Goal: Transaction & Acquisition: Purchase product/service

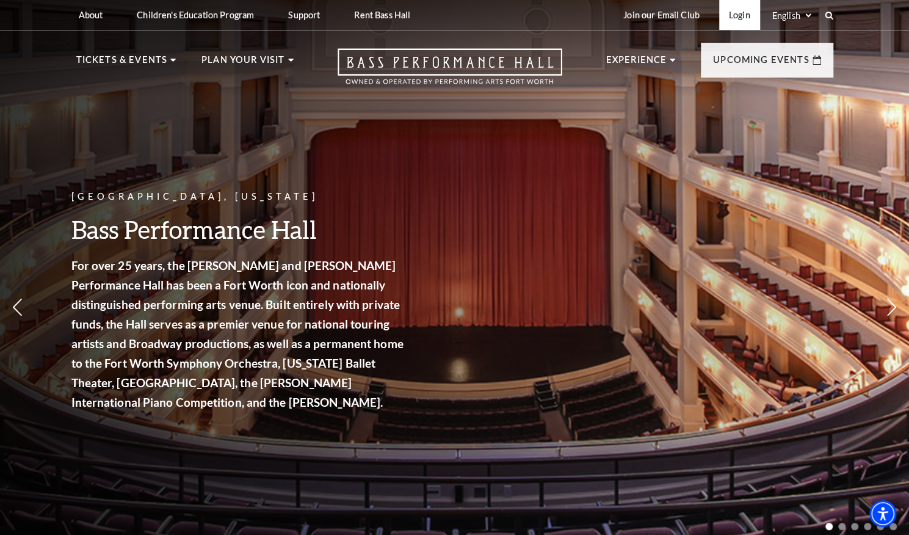
click at [736, 18] on link "Login" at bounding box center [739, 15] width 41 height 30
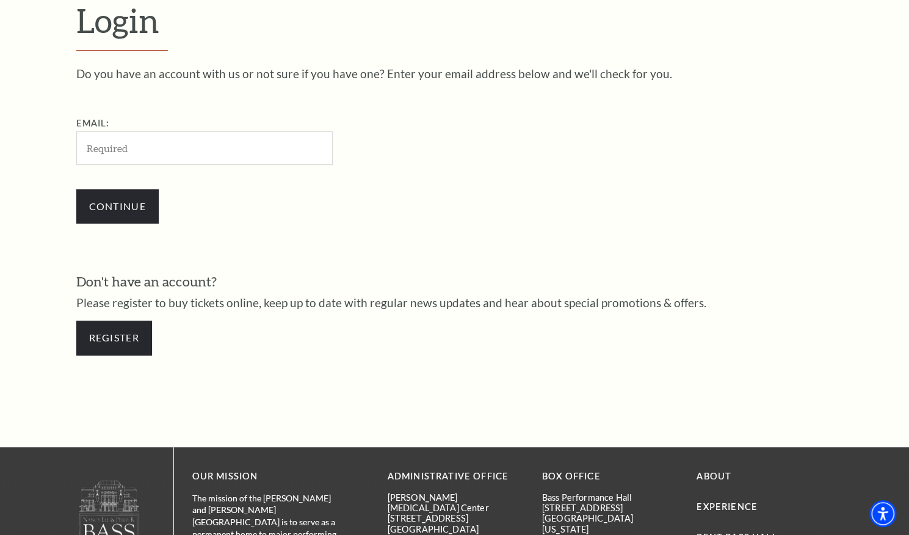
click at [225, 144] on input "Email:" at bounding box center [204, 148] width 257 height 34
type input "martinjt758@gmail.com"
click at [123, 213] on input "Continue" at bounding box center [117, 206] width 82 height 34
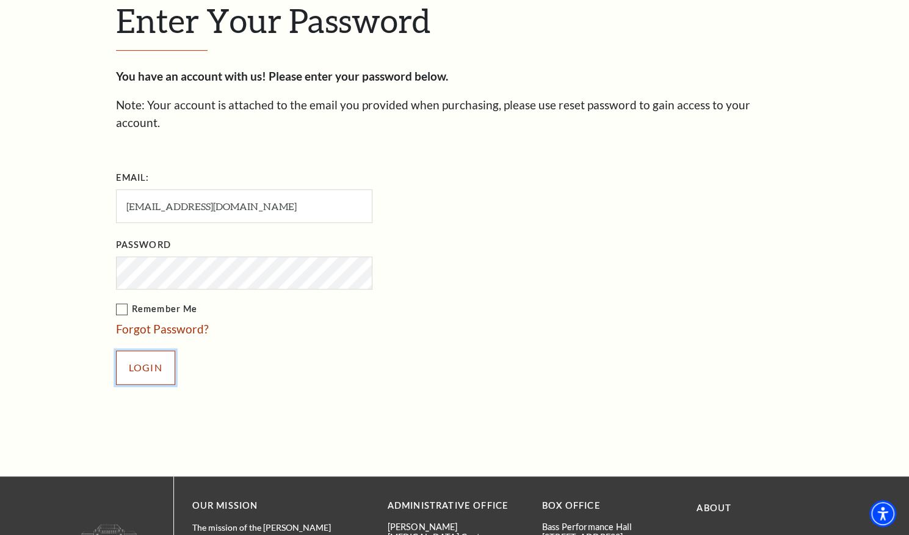
click at [153, 351] on input "Login" at bounding box center [145, 368] width 59 height 34
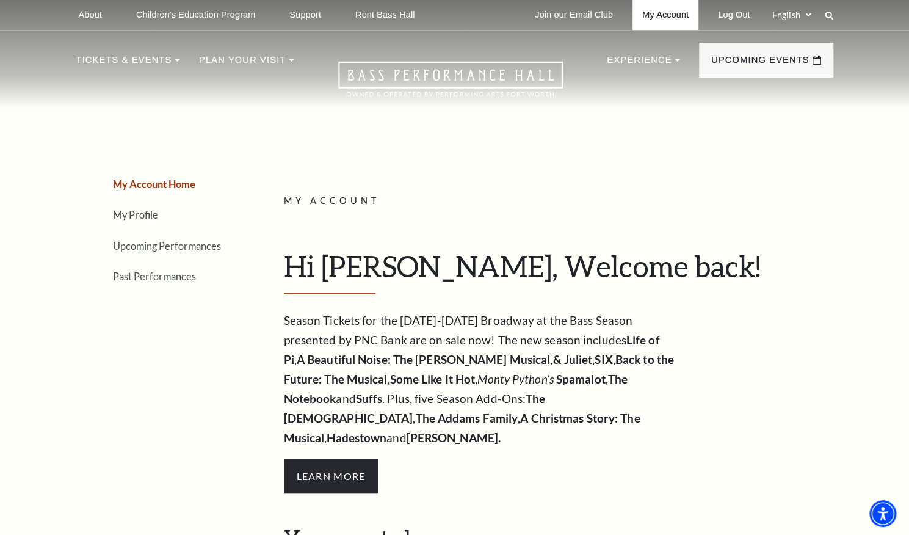
click at [667, 24] on link "My Account" at bounding box center [666, 15] width 66 height 30
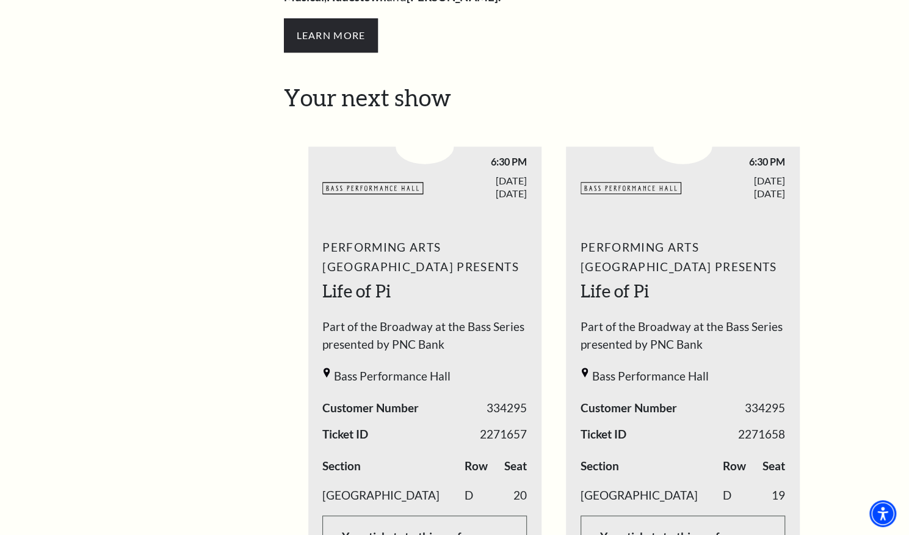
scroll to position [457, 0]
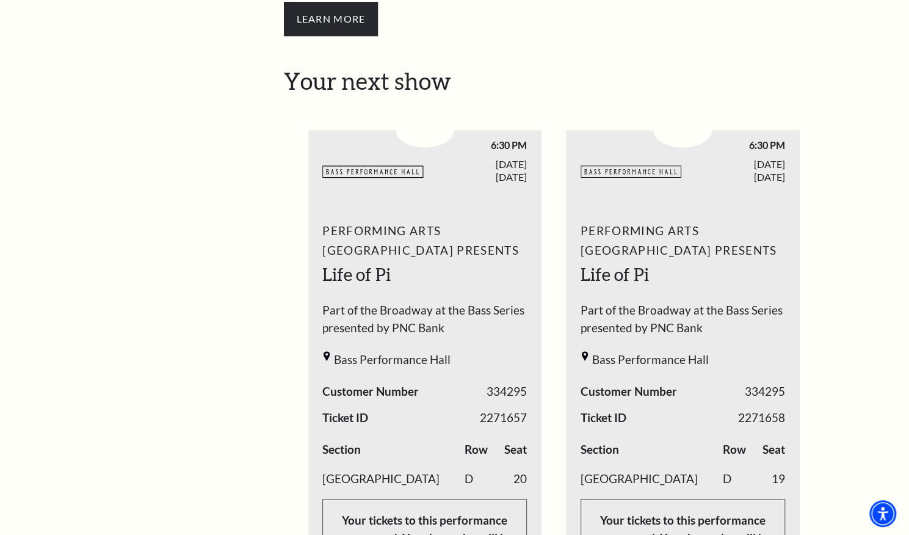
click at [516, 236] on span "Performing Arts Fort Worth Presents" at bounding box center [424, 240] width 205 height 39
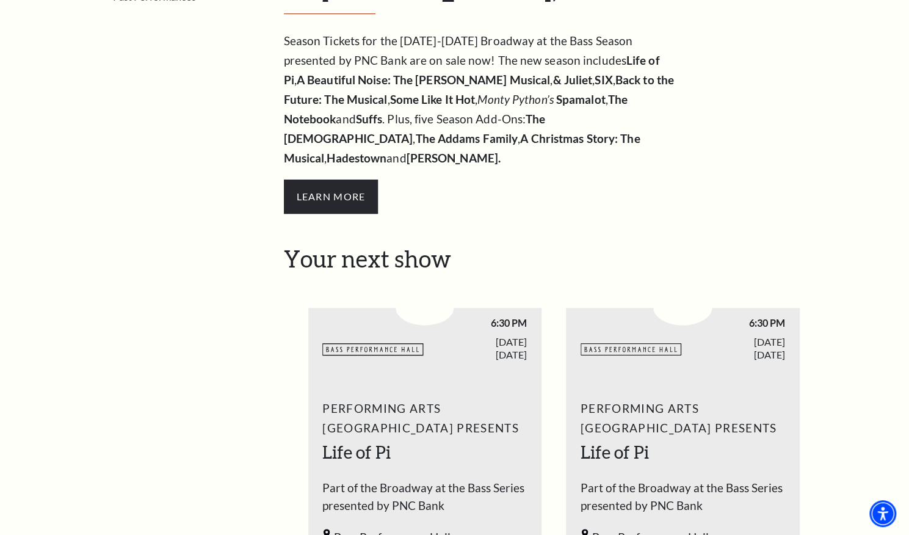
scroll to position [0, 0]
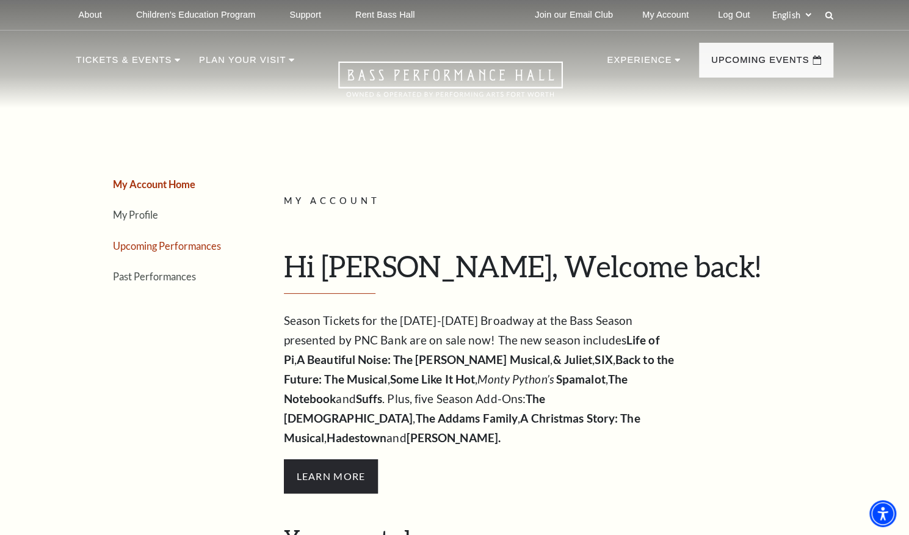
click at [173, 244] on link "Upcoming Performances" at bounding box center [167, 246] width 108 height 12
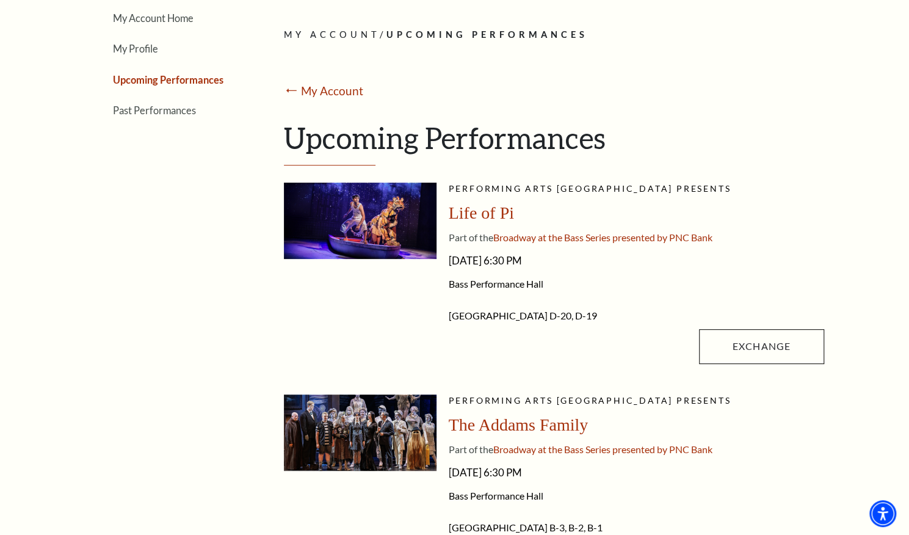
scroll to position [173, 0]
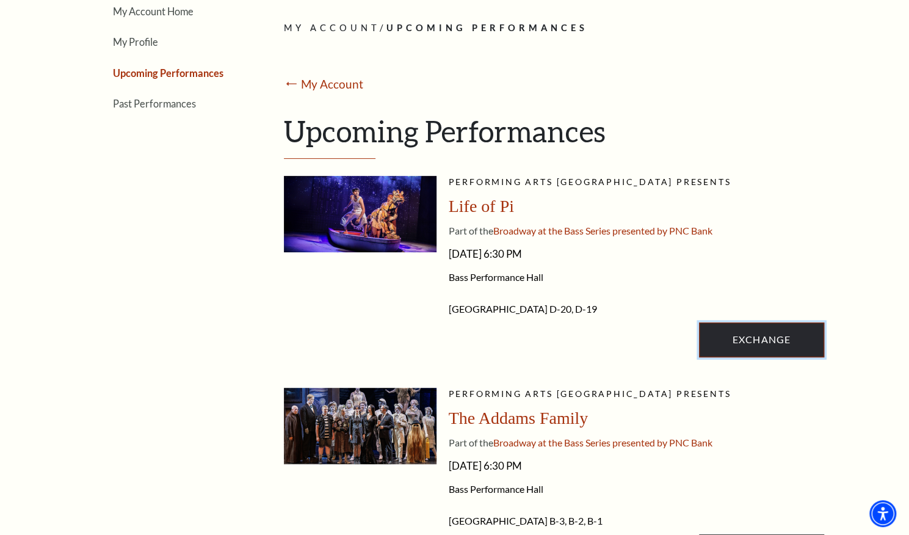
click at [762, 339] on link "Exchange" at bounding box center [761, 339] width 125 height 34
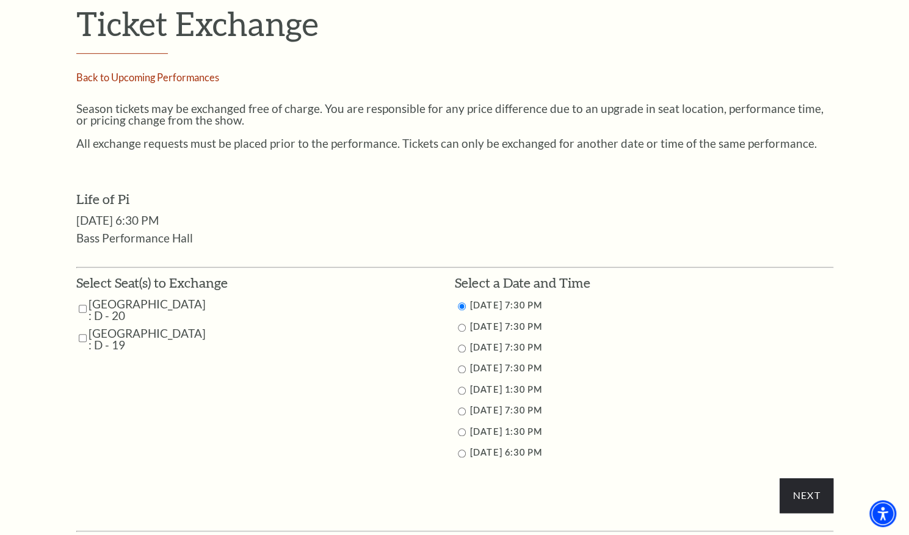
scroll to position [421, 0]
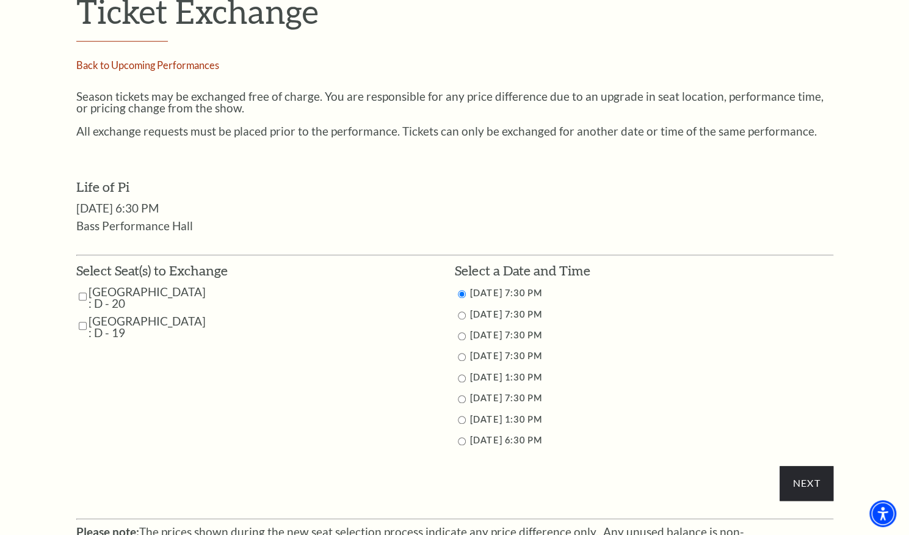
click at [461, 421] on input "9/28/2025 1:30 PM" at bounding box center [462, 420] width 8 height 8
radio input "true"
click at [807, 482] on input "Next" at bounding box center [806, 483] width 53 height 34
click at [81, 297] on input "Mezzanine Center : D - 20" at bounding box center [83, 296] width 8 height 21
checkbox input "true"
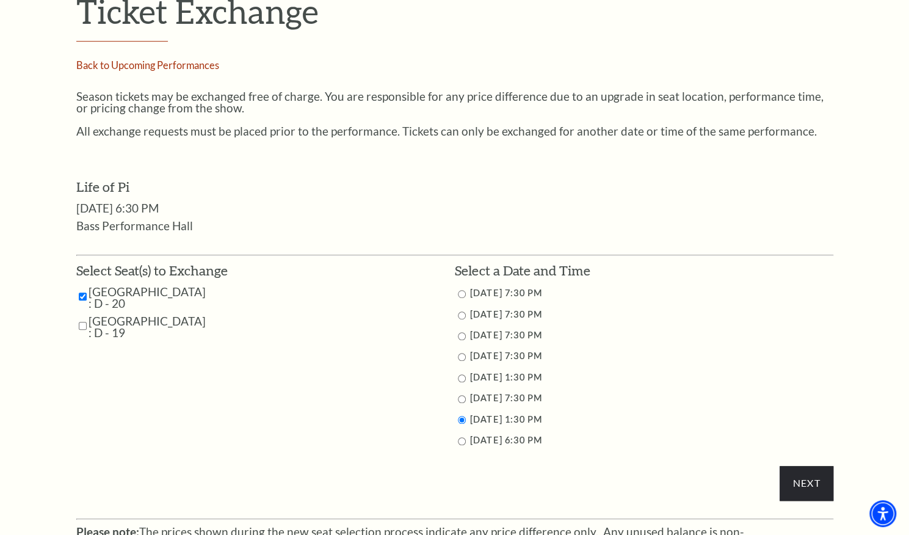
click at [79, 329] on input "Mezzanine Center : D - 19" at bounding box center [83, 325] width 8 height 21
checkbox input "true"
click at [808, 478] on input "Next" at bounding box center [806, 483] width 53 height 34
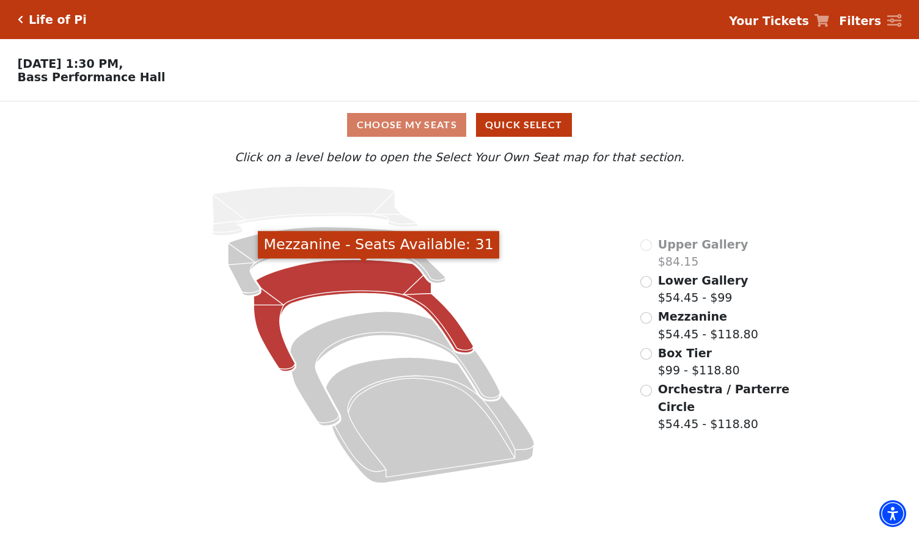
click at [322, 270] on icon "Mezzanine - Seats Available: 31" at bounding box center [363, 316] width 219 height 112
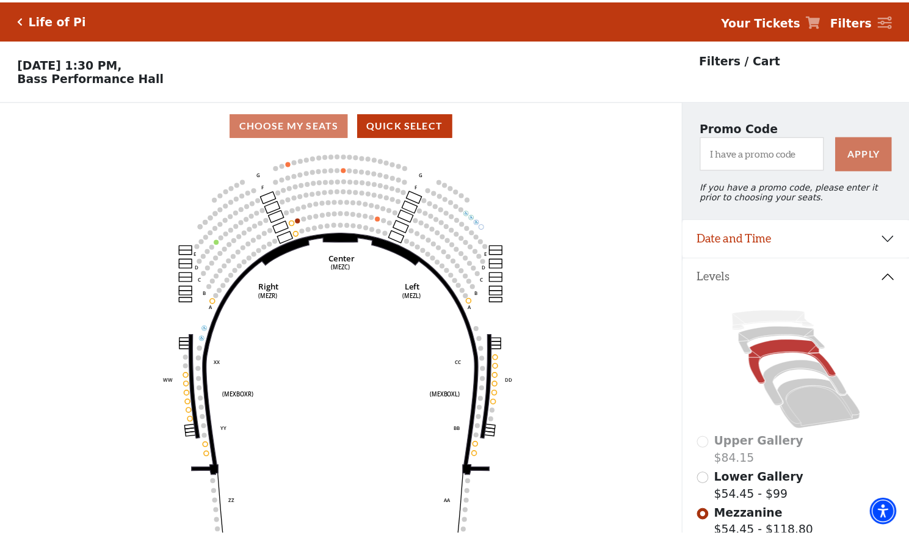
scroll to position [56, 0]
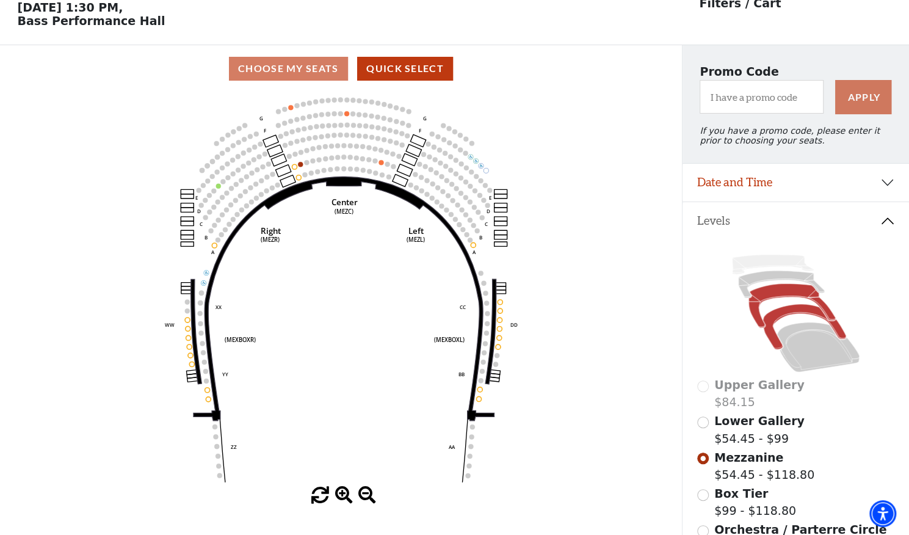
click at [776, 321] on icon at bounding box center [804, 327] width 83 height 45
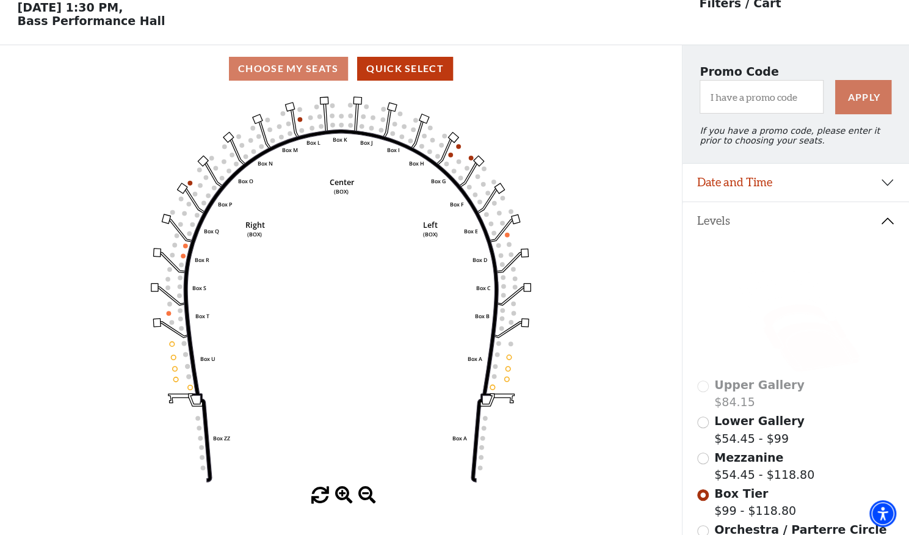
click at [813, 346] on icon at bounding box center [819, 347] width 82 height 50
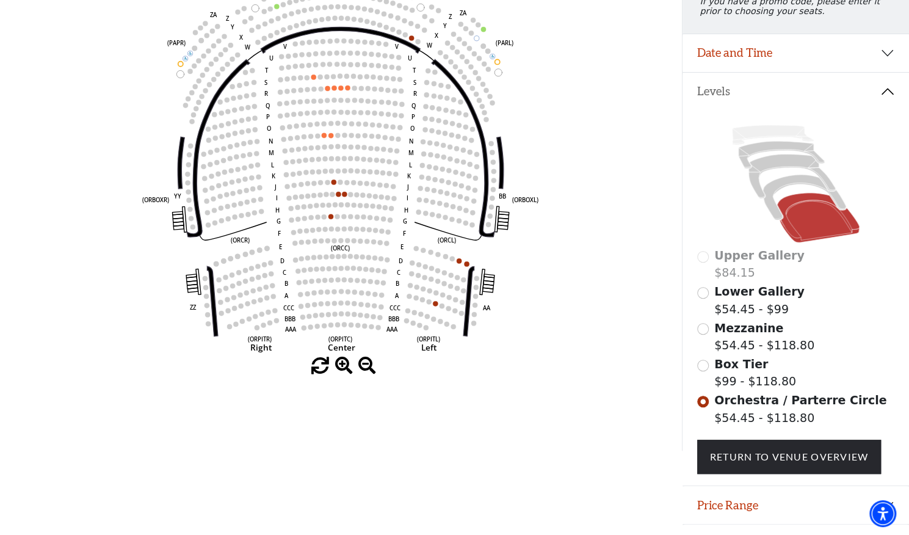
scroll to position [187, 0]
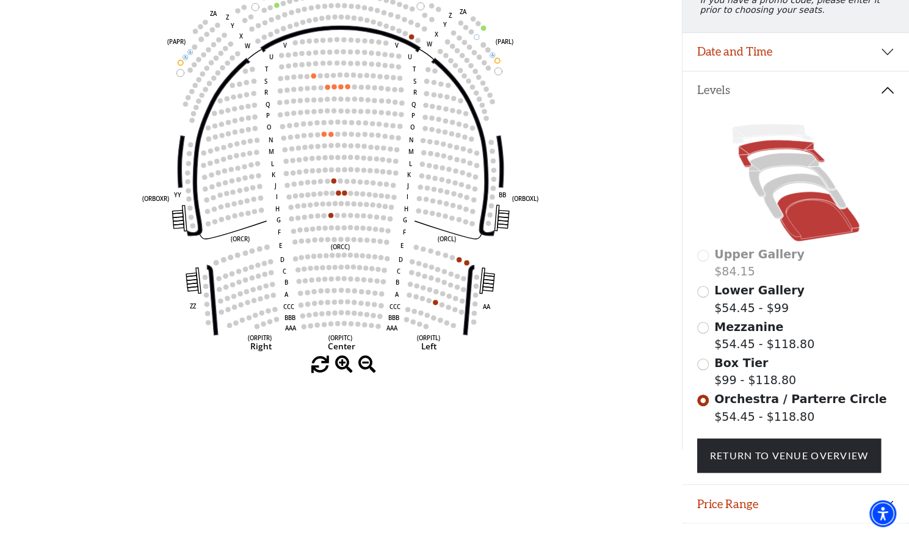
click at [765, 155] on icon at bounding box center [781, 153] width 86 height 27
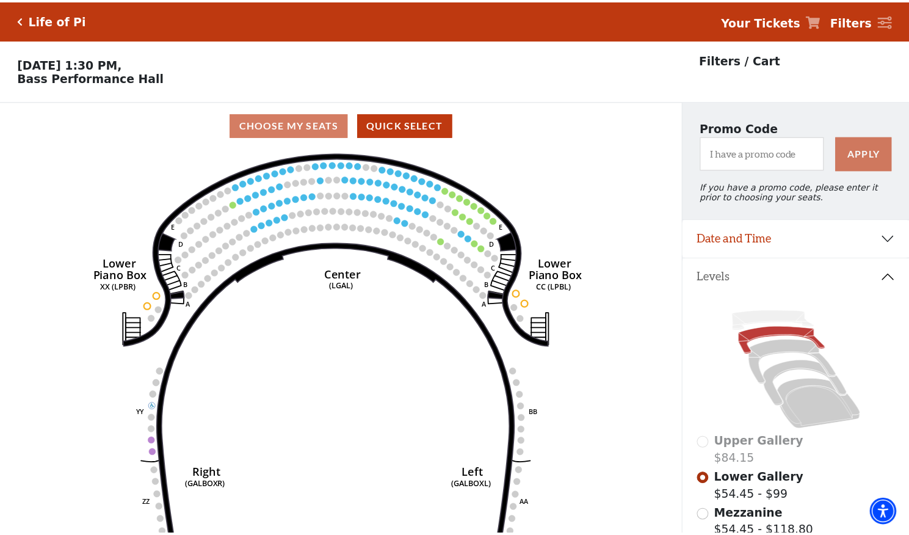
scroll to position [56, 0]
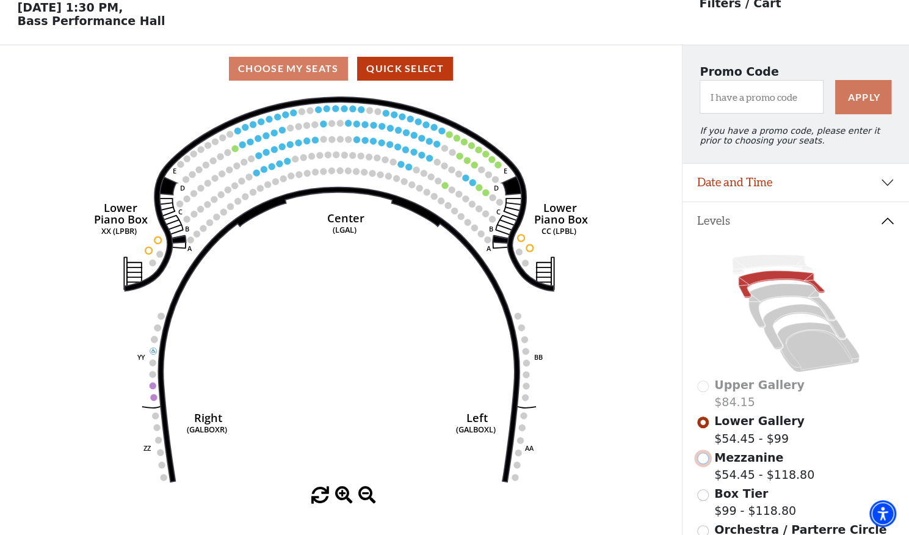
click at [704, 464] on input "Mezzanine$54.45 - $118.80\a" at bounding box center [704, 459] width 12 height 12
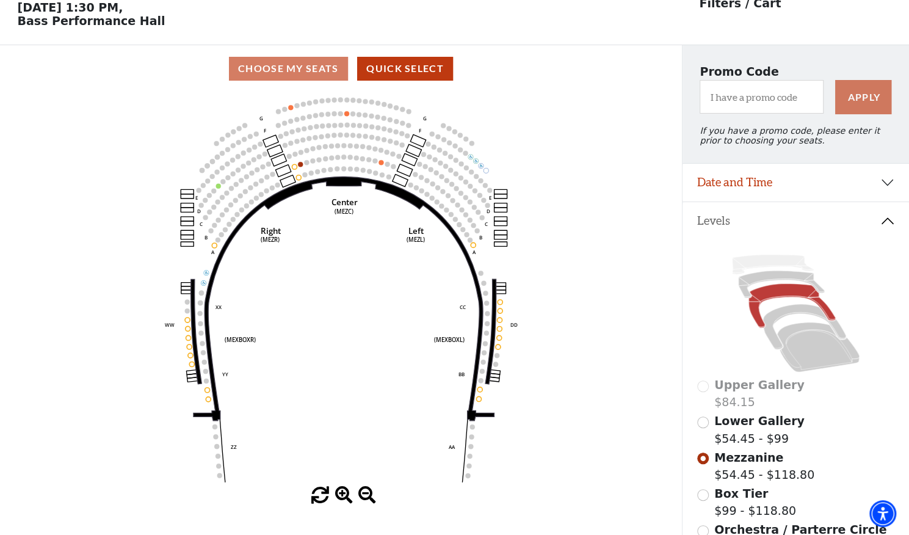
scroll to position [0, 0]
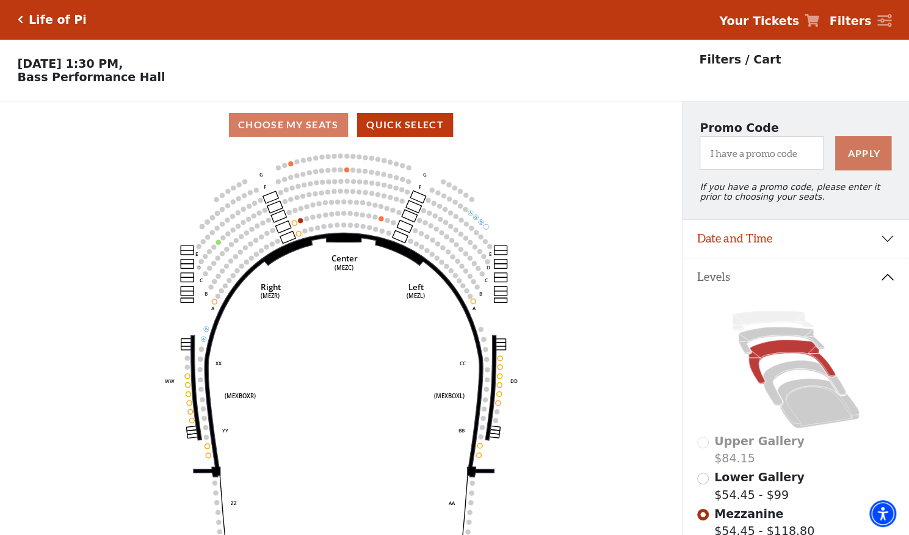
click at [20, 17] on icon "Click here to go back to filters" at bounding box center [20, 19] width 5 height 9
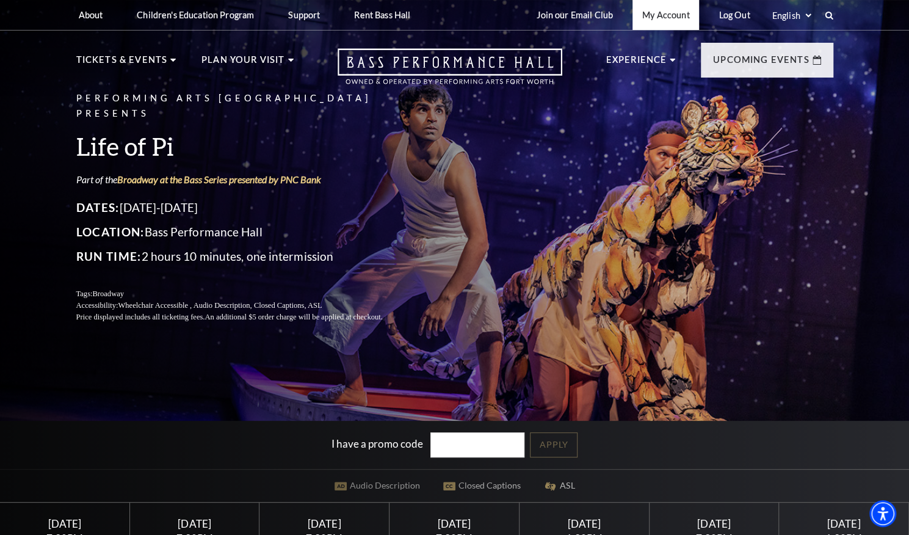
click at [663, 9] on link "My Account" at bounding box center [666, 15] width 67 height 30
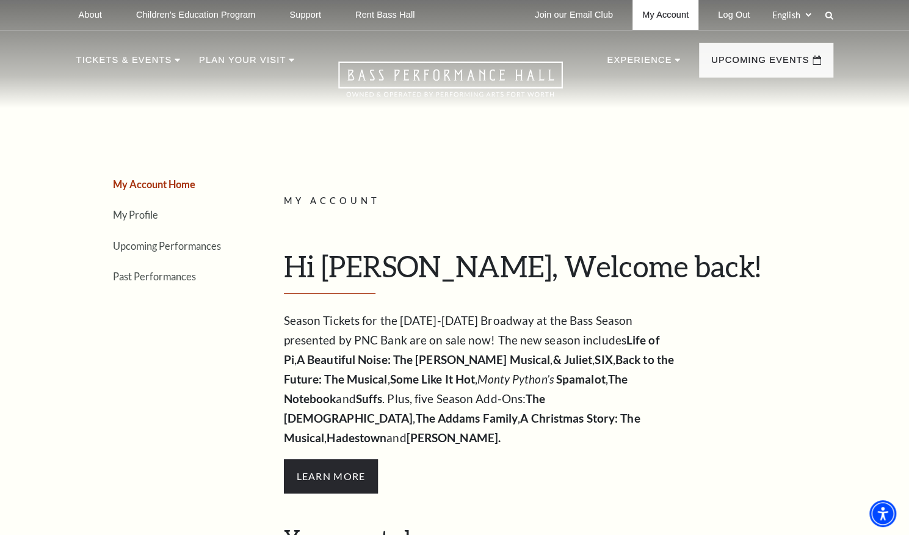
click at [678, 16] on link "My Account" at bounding box center [666, 15] width 66 height 30
click at [132, 213] on link "My Profile" at bounding box center [135, 215] width 45 height 12
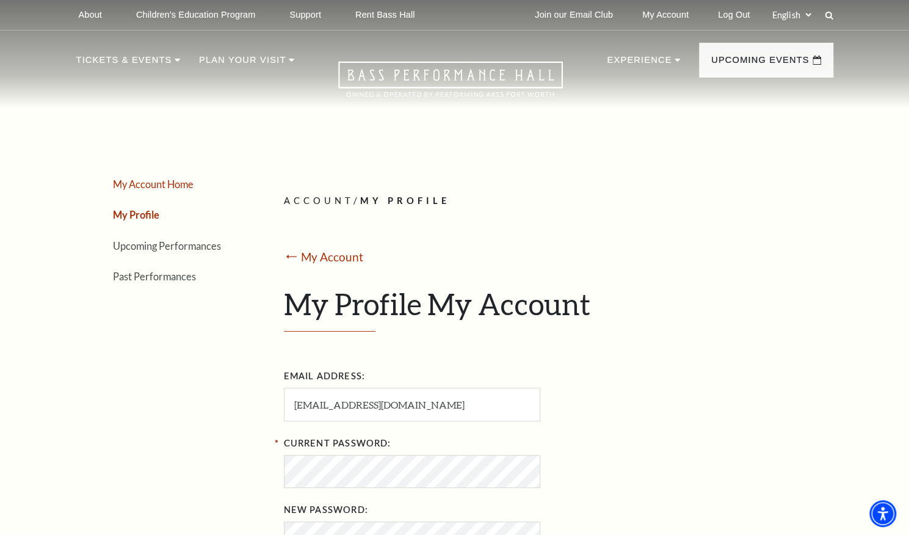
click at [163, 183] on link "My Account Home" at bounding box center [153, 184] width 81 height 12
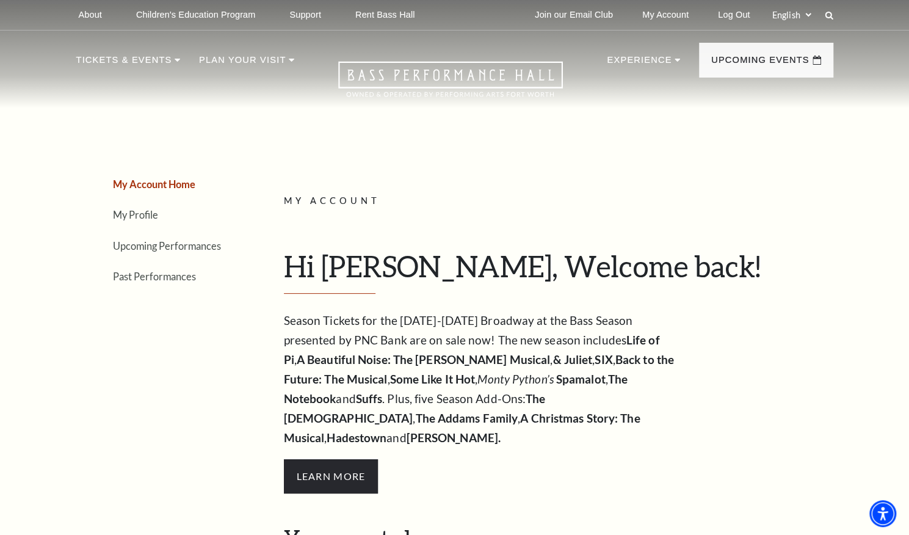
click at [130, 185] on link "My Account Home" at bounding box center [154, 184] width 82 height 12
click at [133, 246] on link "Upcoming Performances" at bounding box center [167, 246] width 108 height 12
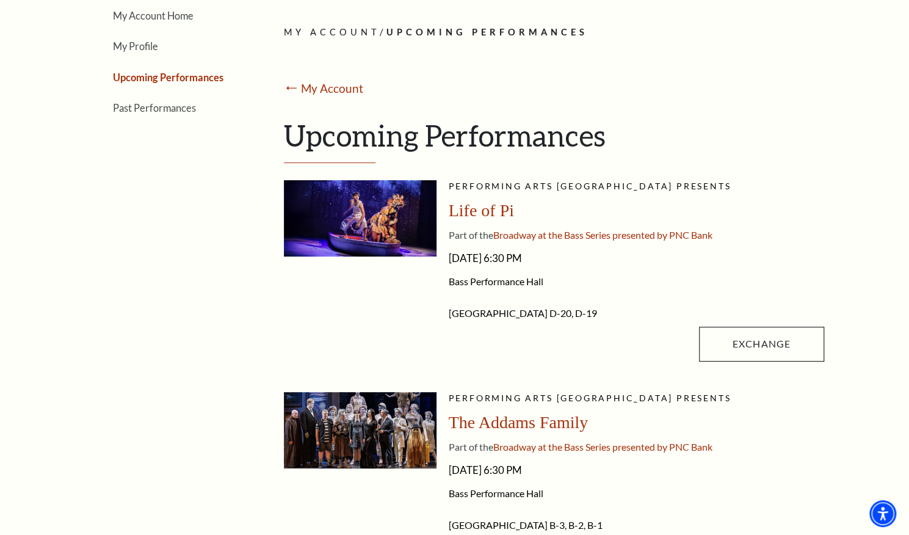
scroll to position [238, 0]
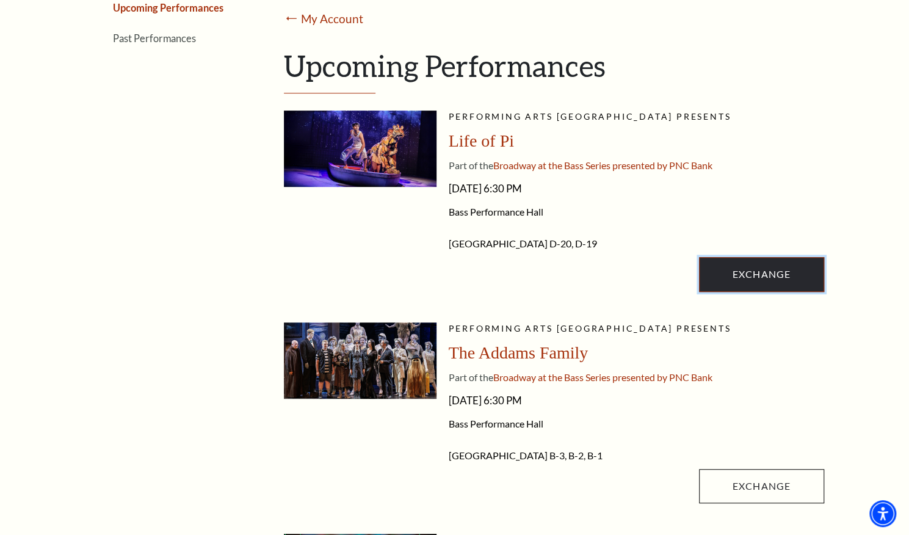
click at [752, 272] on link "Exchange" at bounding box center [761, 274] width 125 height 34
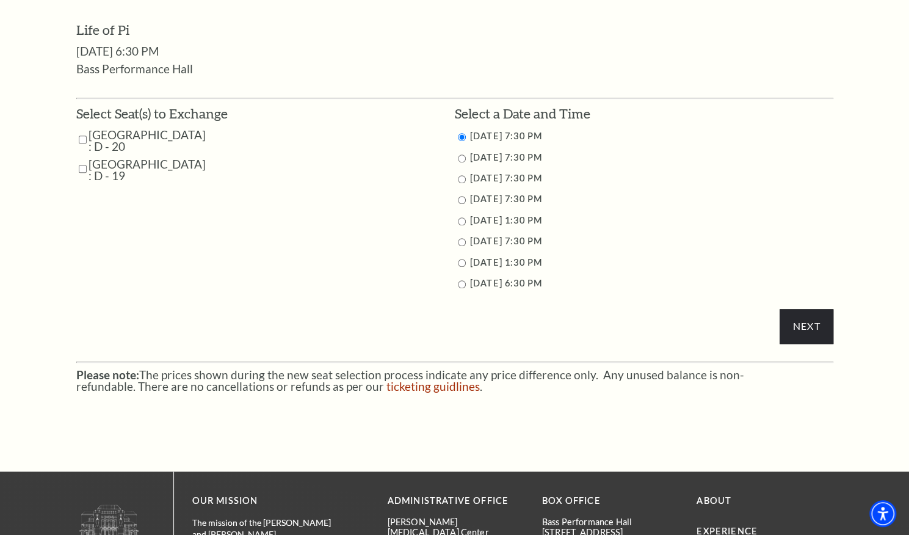
scroll to position [584, 0]
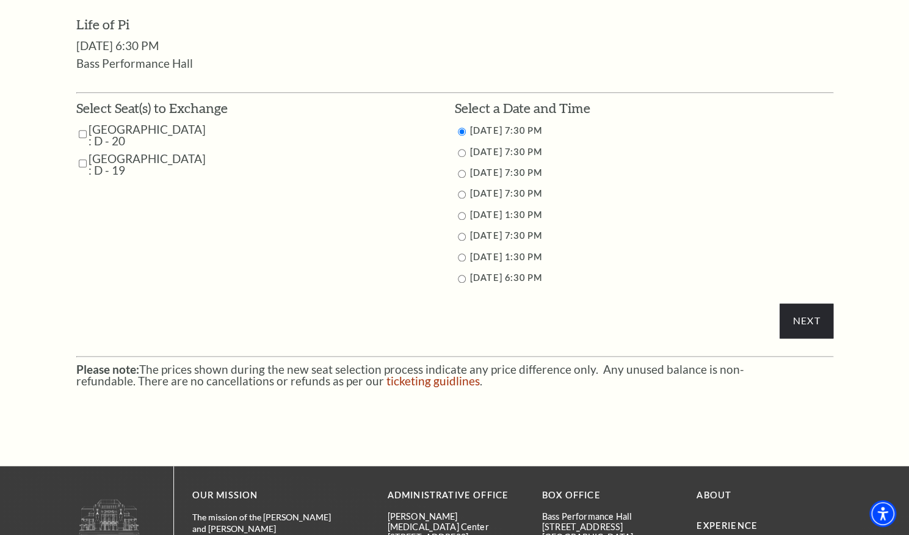
click at [83, 137] on input "Mezzanine Center : D - 20" at bounding box center [83, 133] width 8 height 21
checkbox input "true"
click at [79, 159] on input "Mezzanine Center : D - 19" at bounding box center [83, 163] width 8 height 21
checkbox input "true"
click at [462, 255] on input "9/28/2025 1:30 PM" at bounding box center [462, 257] width 8 height 8
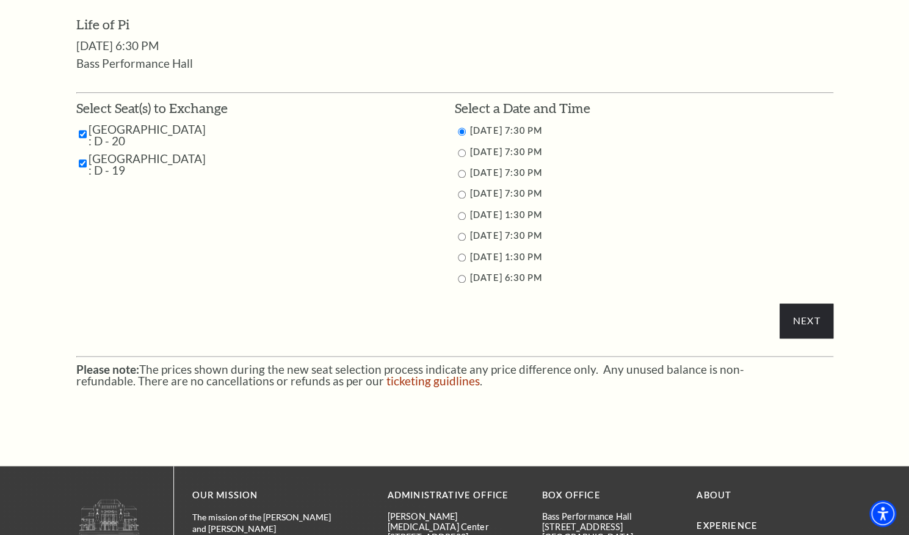
radio input "true"
click at [811, 319] on input "Next" at bounding box center [806, 321] width 53 height 34
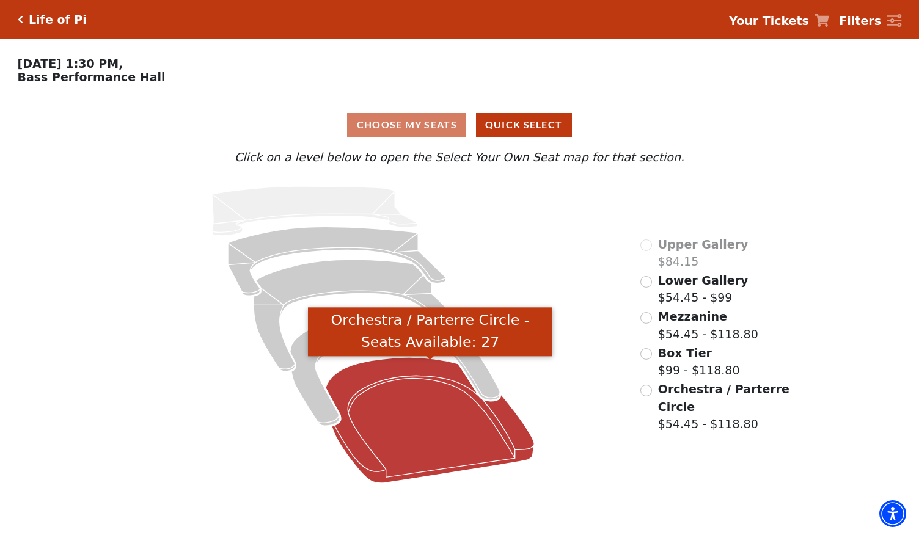
click at [450, 437] on icon "Orchestra / Parterre Circle - Seats Available: 27" at bounding box center [430, 420] width 208 height 126
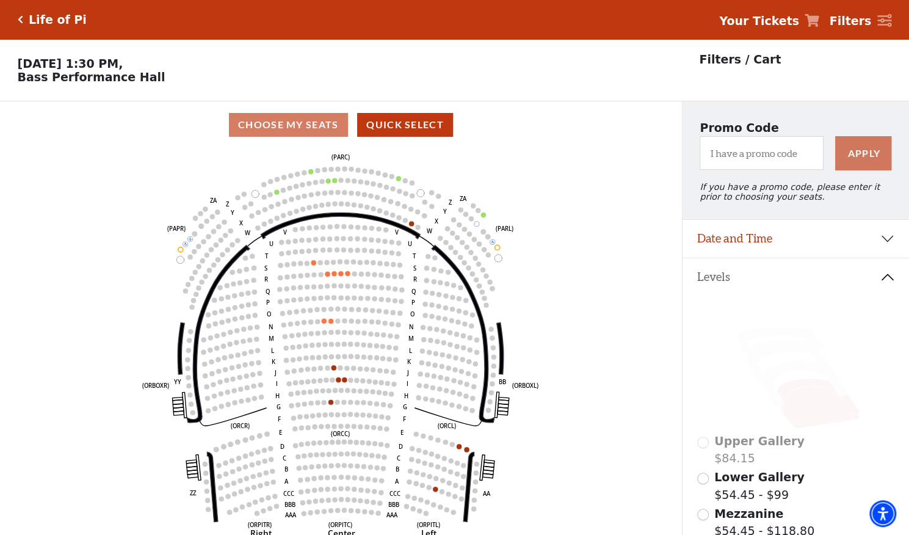
scroll to position [56, 0]
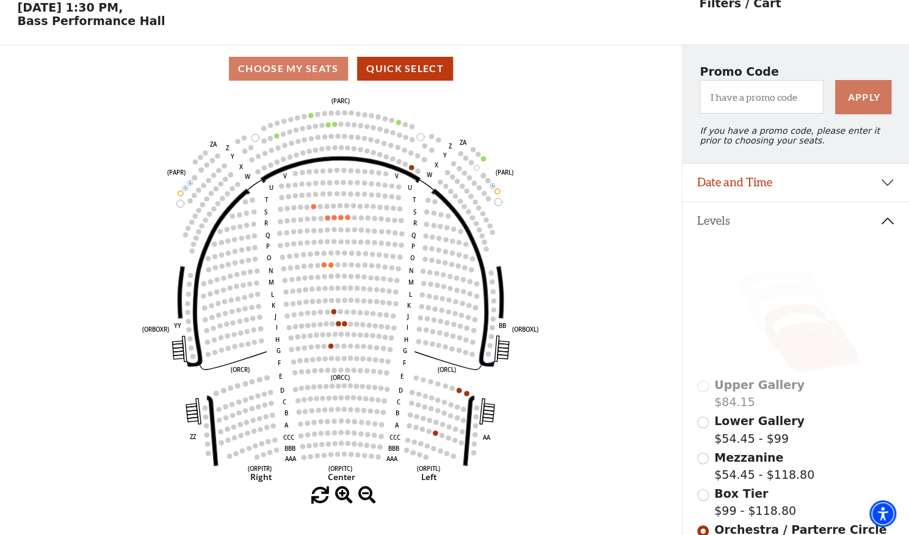
click at [794, 316] on icon at bounding box center [804, 327] width 83 height 45
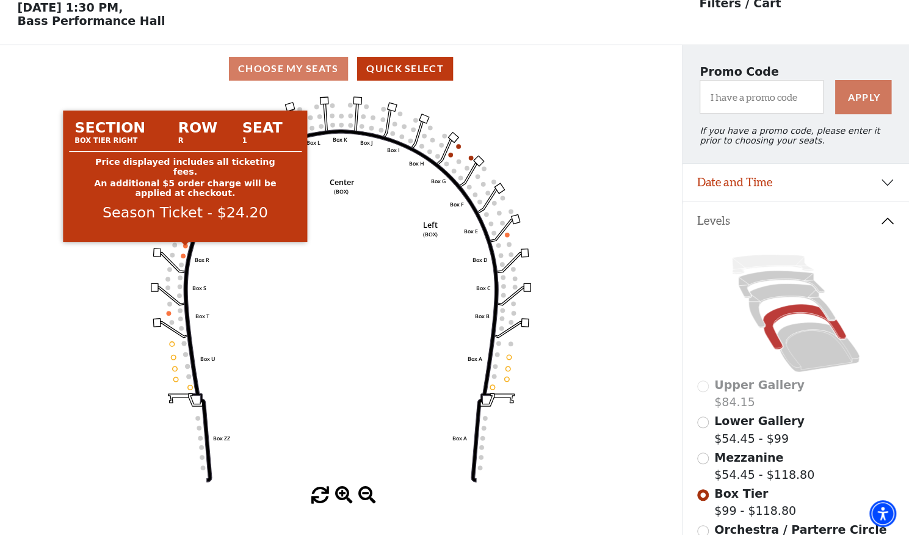
click at [185, 249] on circle at bounding box center [185, 246] width 5 height 5
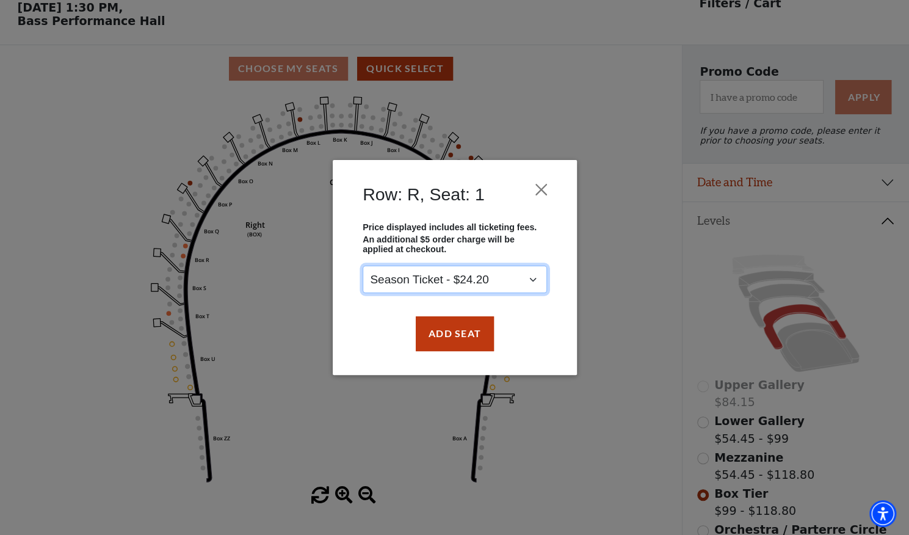
click at [538, 280] on select "Season Ticket - $24.20" at bounding box center [455, 279] width 184 height 27
click at [537, 334] on div "Add Seat" at bounding box center [455, 333] width 208 height 57
click at [537, 189] on button "Close" at bounding box center [541, 189] width 23 height 23
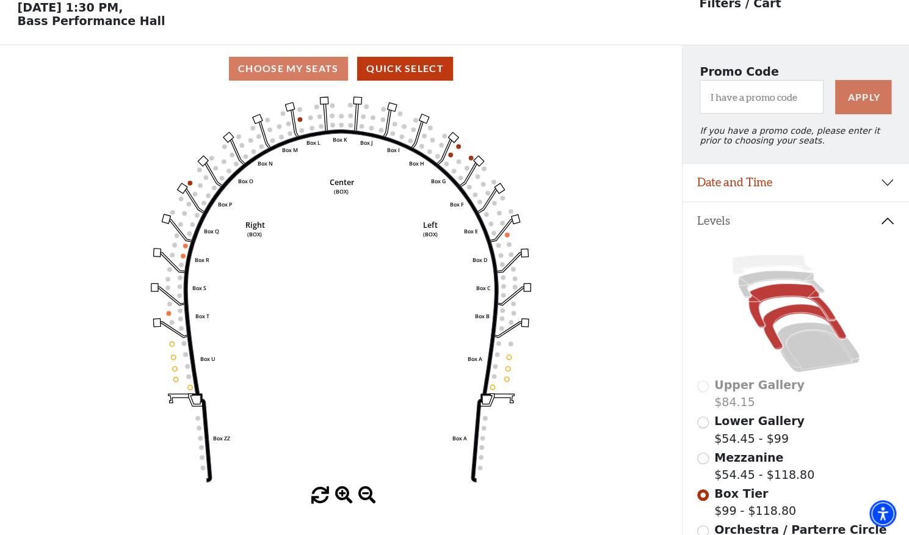
click at [760, 301] on icon at bounding box center [792, 306] width 87 height 44
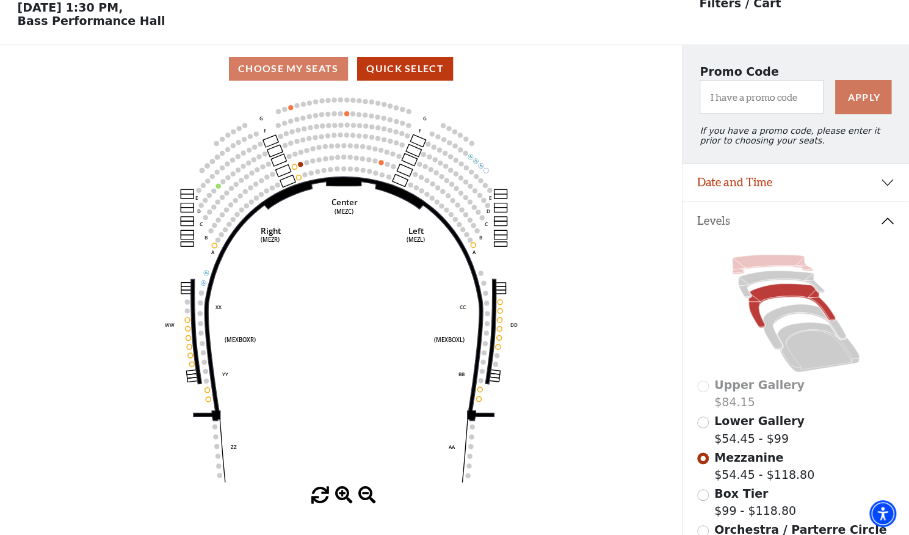
click at [762, 267] on icon at bounding box center [772, 265] width 81 height 20
click at [767, 283] on icon at bounding box center [781, 284] width 86 height 27
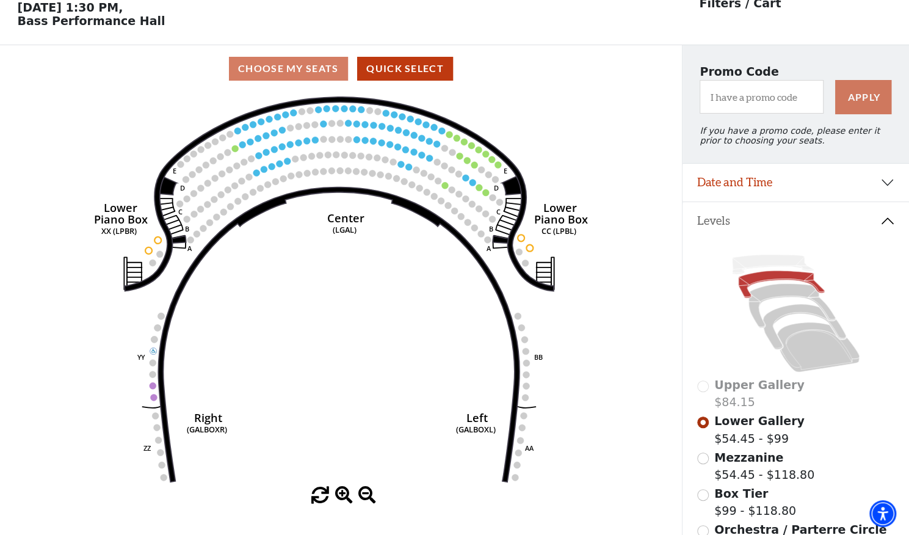
scroll to position [0, 0]
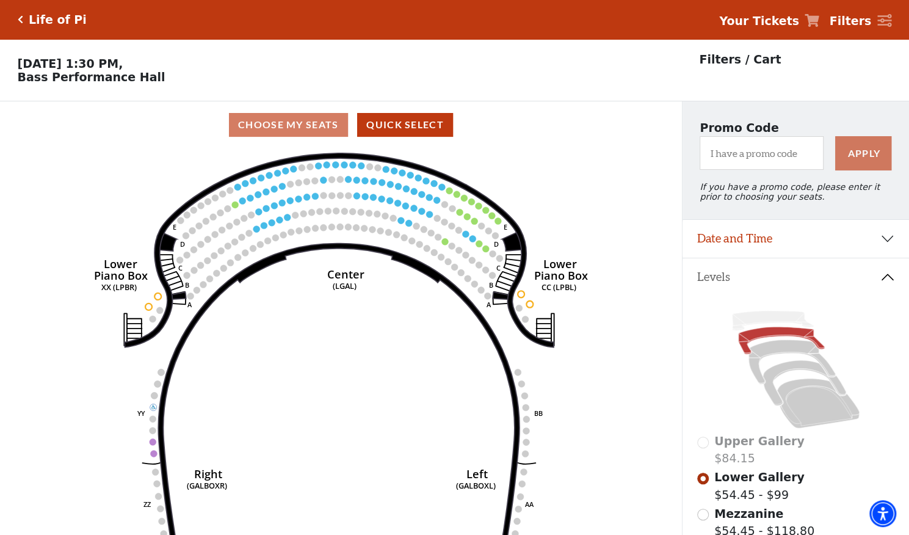
click at [32, 21] on h5 "Life of Pi" at bounding box center [58, 20] width 58 height 14
click at [21, 19] on icon "Click here to go back to filters" at bounding box center [20, 19] width 5 height 9
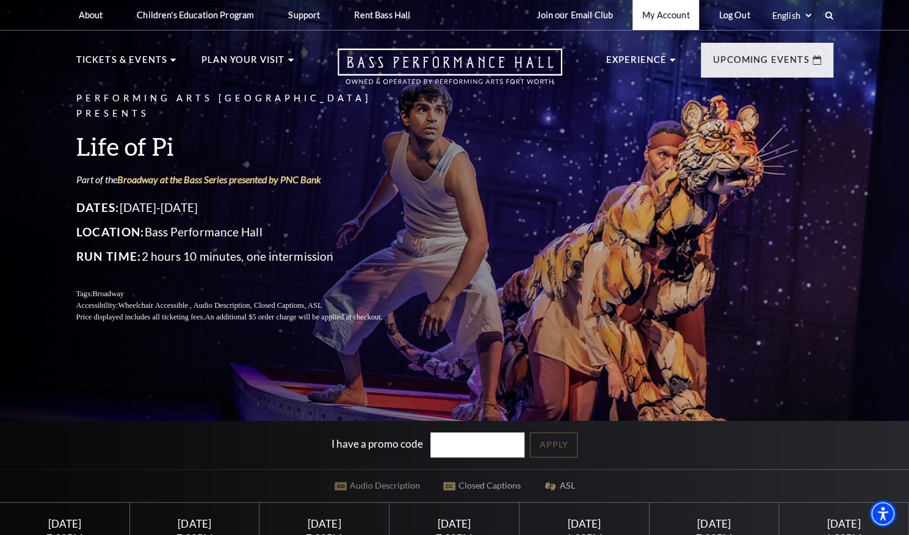
click at [677, 17] on link "My Account" at bounding box center [666, 15] width 67 height 30
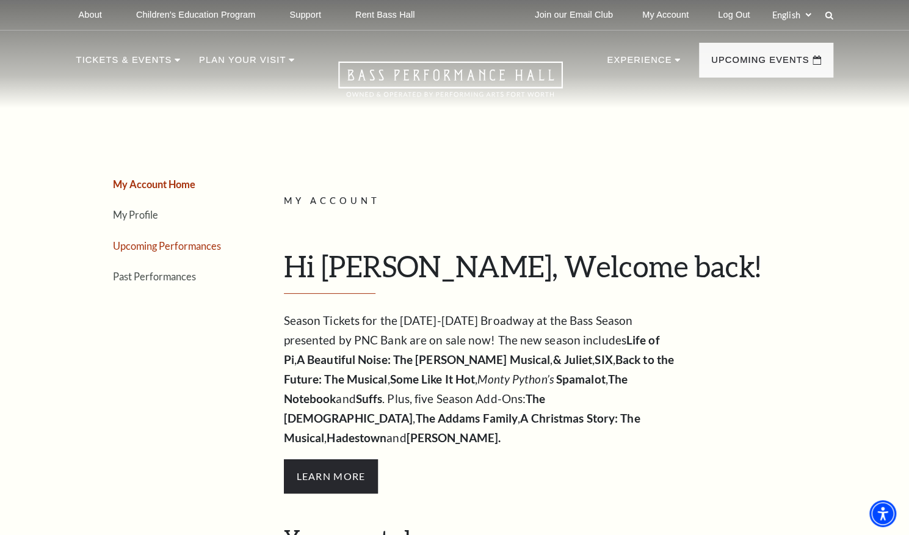
click at [184, 244] on link "Upcoming Performances" at bounding box center [167, 246] width 108 height 12
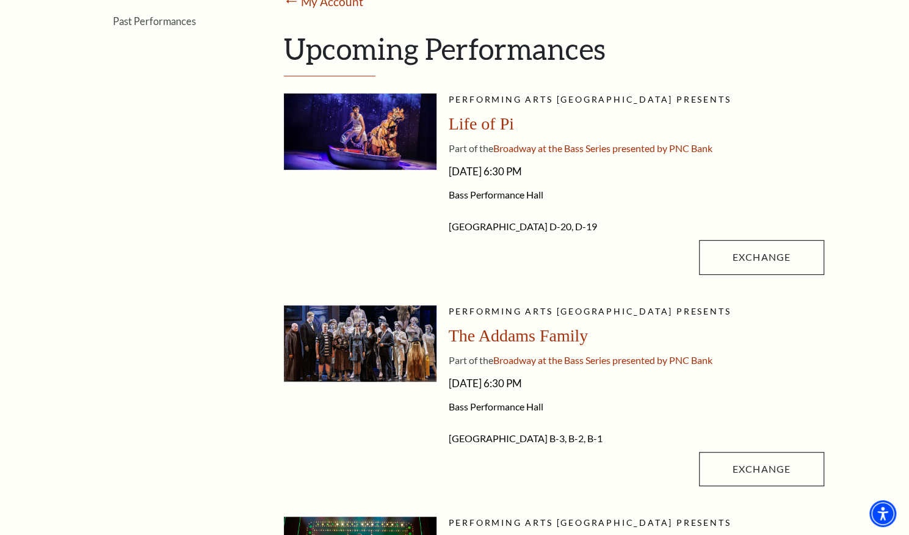
scroll to position [266, 0]
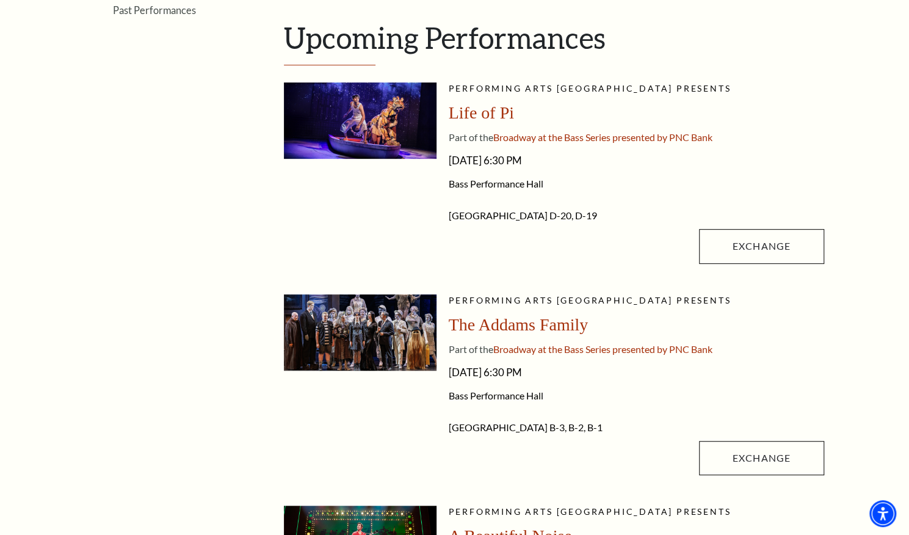
click at [773, 267] on div "Performing Arts Fort Worth presents Life of Pi Part of the Broadway at the Bass…" at bounding box center [637, 175] width 376 height 187
click at [775, 252] on link "Exchange" at bounding box center [761, 246] width 125 height 34
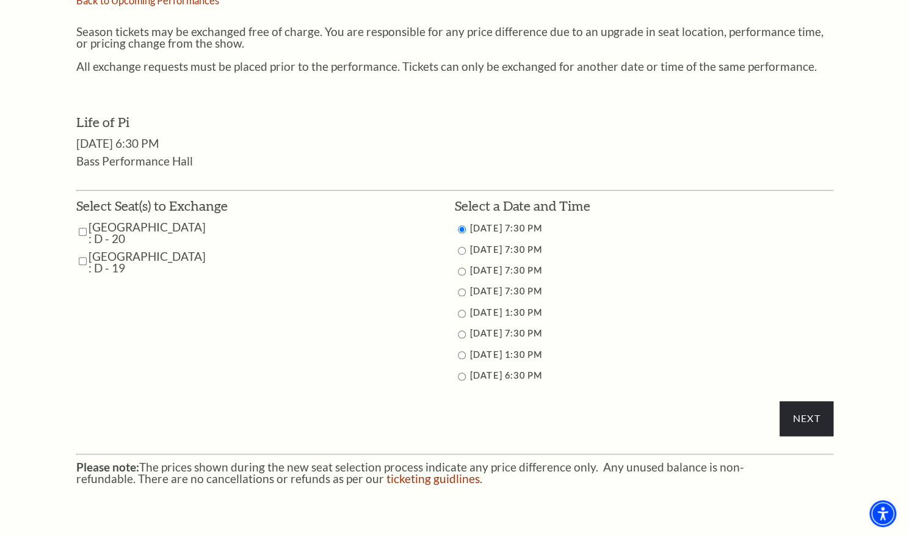
scroll to position [500, 0]
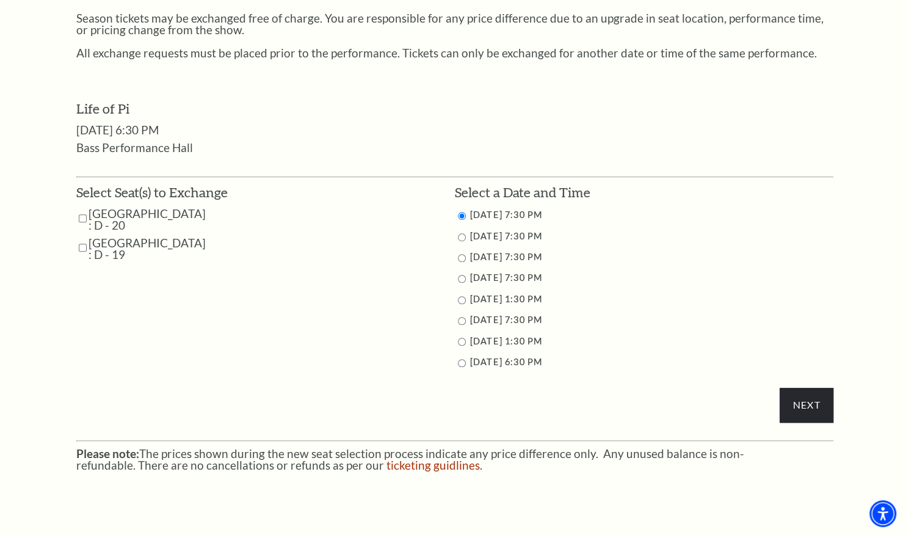
click at [82, 220] on input "Mezzanine Center : D - 20" at bounding box center [83, 218] width 8 height 21
checkbox input "true"
click at [81, 247] on input "Mezzanine Center : D - 19" at bounding box center [83, 247] width 8 height 21
checkbox input "true"
click at [462, 297] on input "9/27/2025 1:30 PM" at bounding box center [462, 300] width 8 height 8
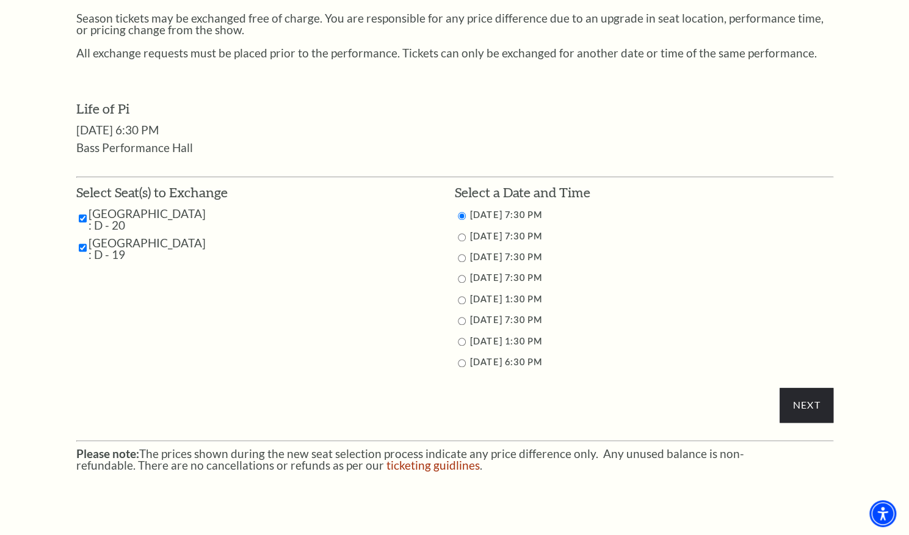
radio input "true"
click at [803, 399] on input "Next" at bounding box center [806, 405] width 53 height 34
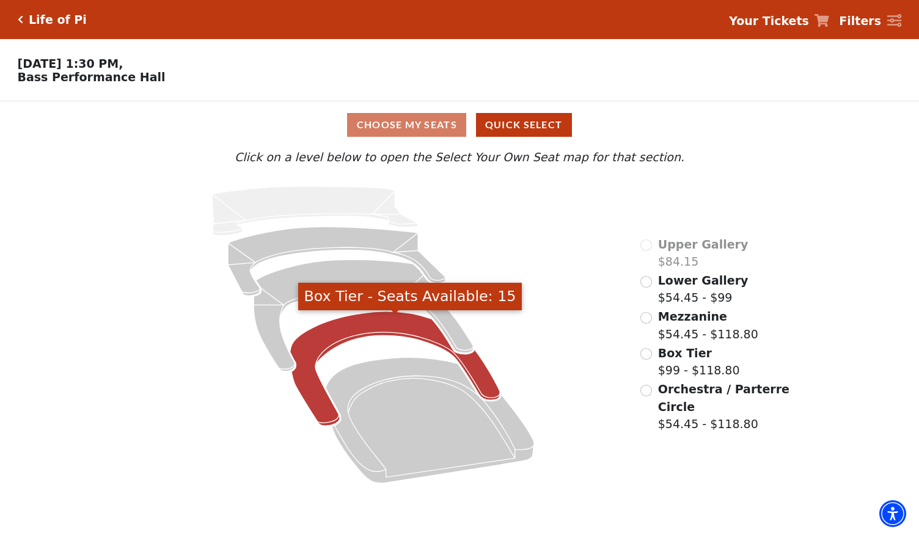
click at [366, 329] on icon "Box Tier - Seats Available: 15" at bounding box center [395, 368] width 210 height 114
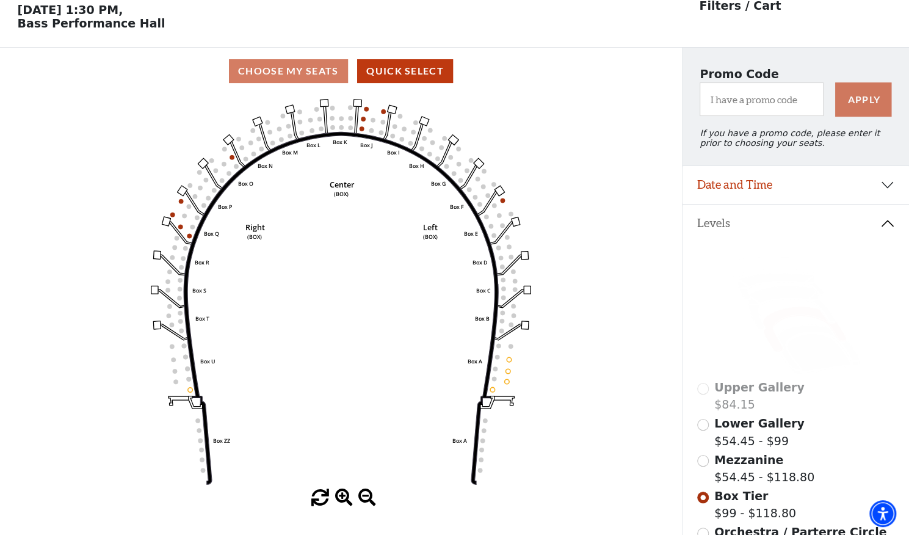
scroll to position [56, 0]
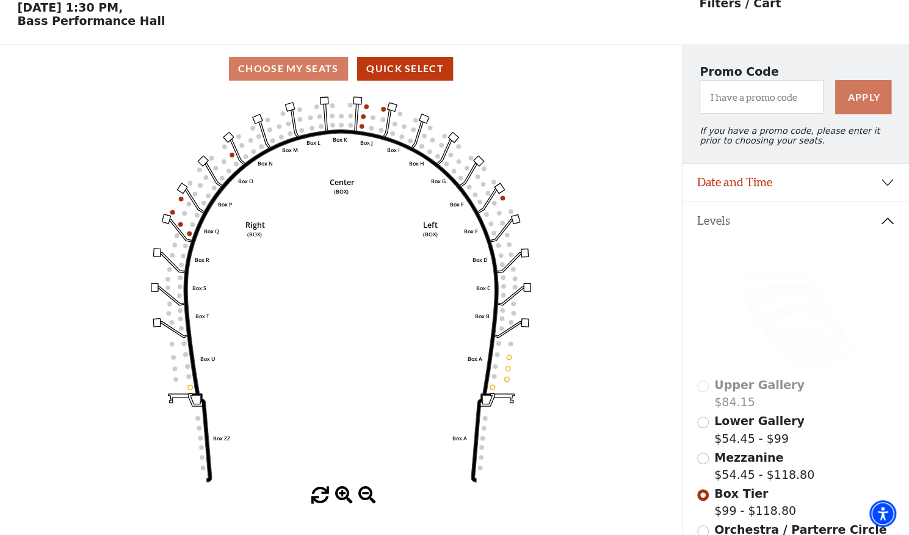
click at [774, 296] on icon at bounding box center [792, 306] width 87 height 44
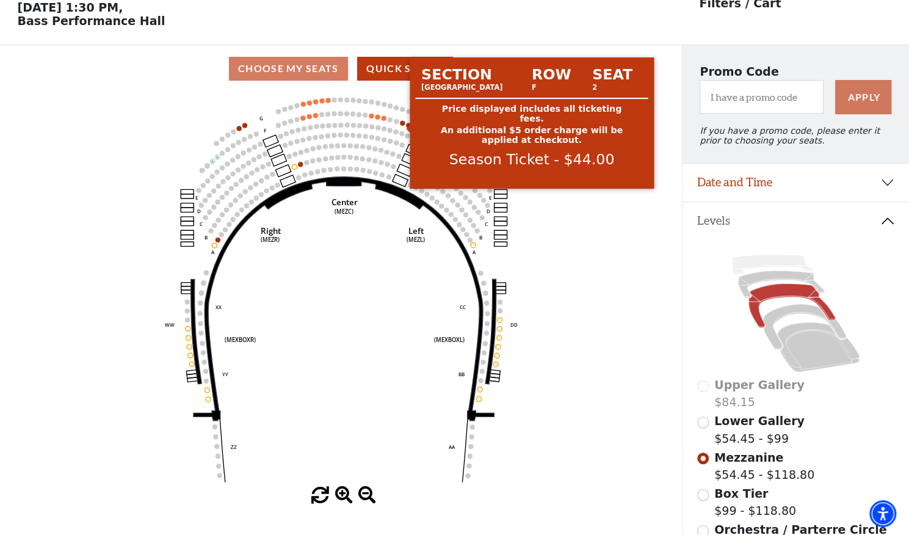
click at [402, 125] on circle at bounding box center [402, 122] width 5 height 5
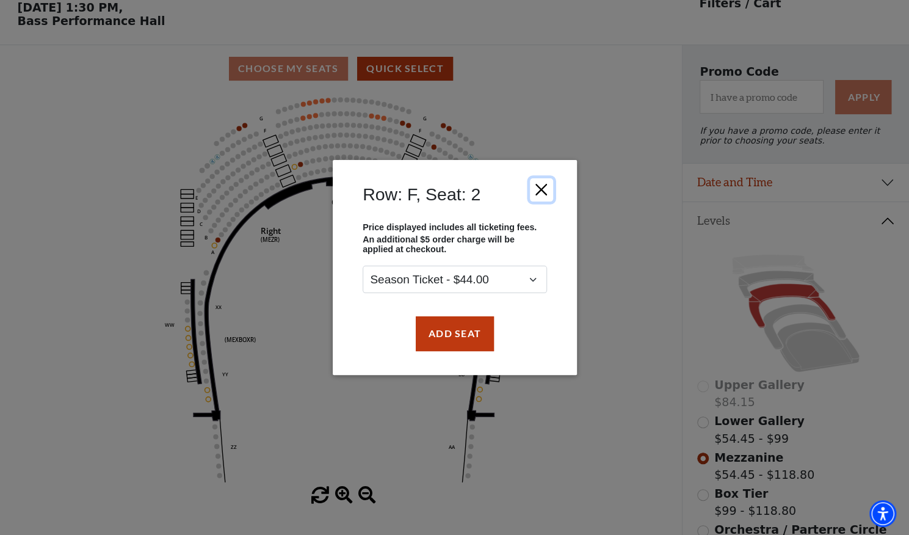
click at [541, 188] on button "Close" at bounding box center [541, 189] width 23 height 23
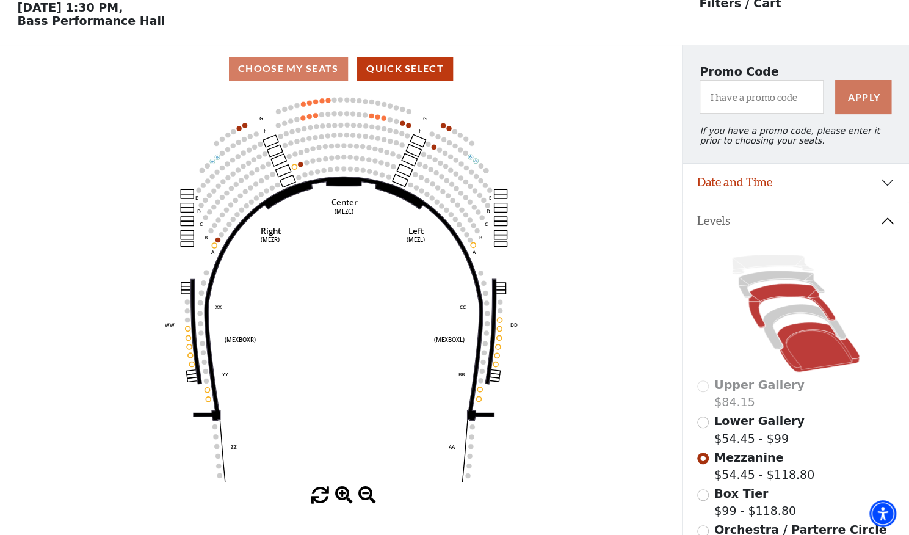
click at [814, 363] on icon at bounding box center [819, 347] width 82 height 50
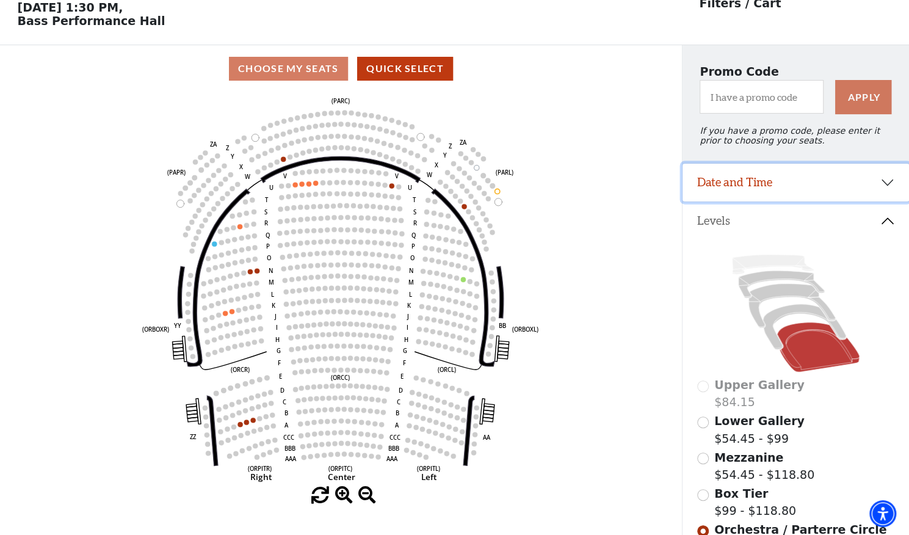
click at [890, 196] on button "Date and Time" at bounding box center [796, 183] width 227 height 38
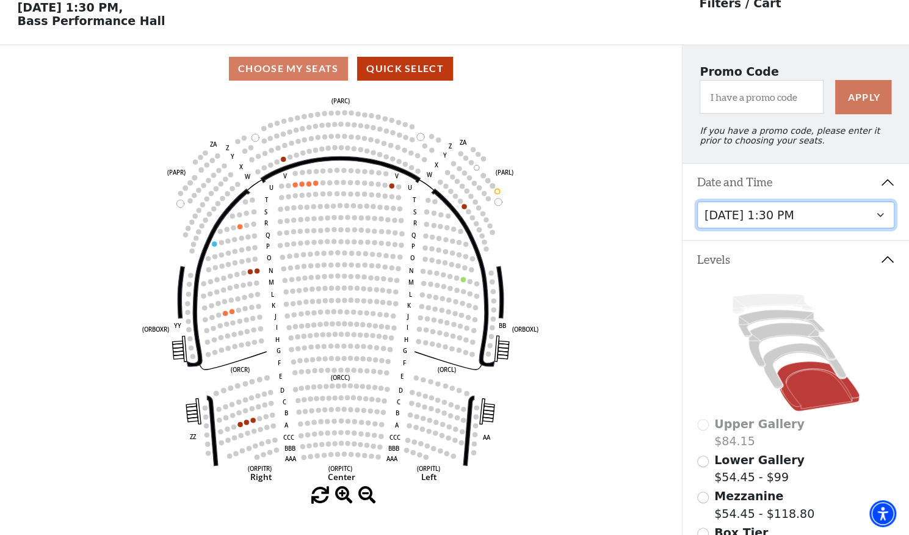
click at [884, 218] on select "Tuesday, September 23 at 7:30 PM Wednesday, September 24 at 7:30 PM Thursday, S…" at bounding box center [797, 215] width 198 height 27
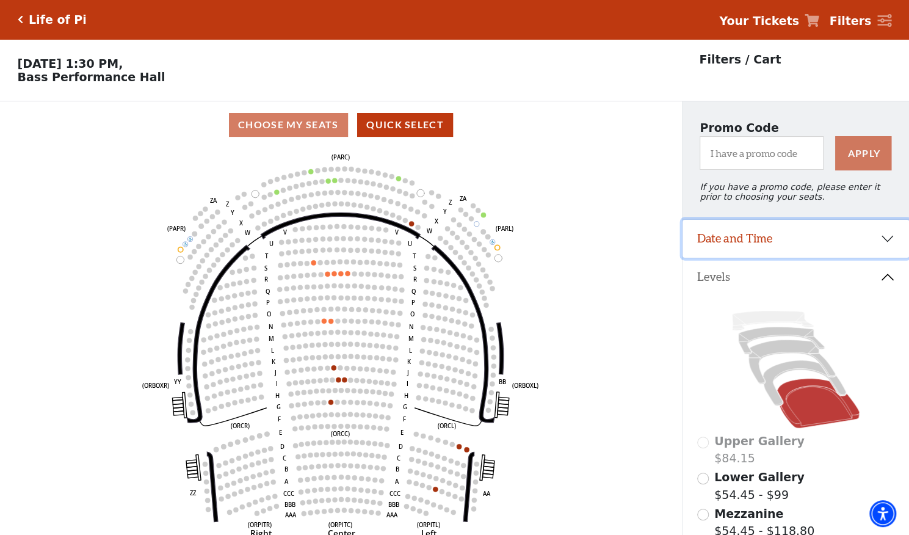
click at [891, 242] on button "Date and Time" at bounding box center [796, 239] width 227 height 38
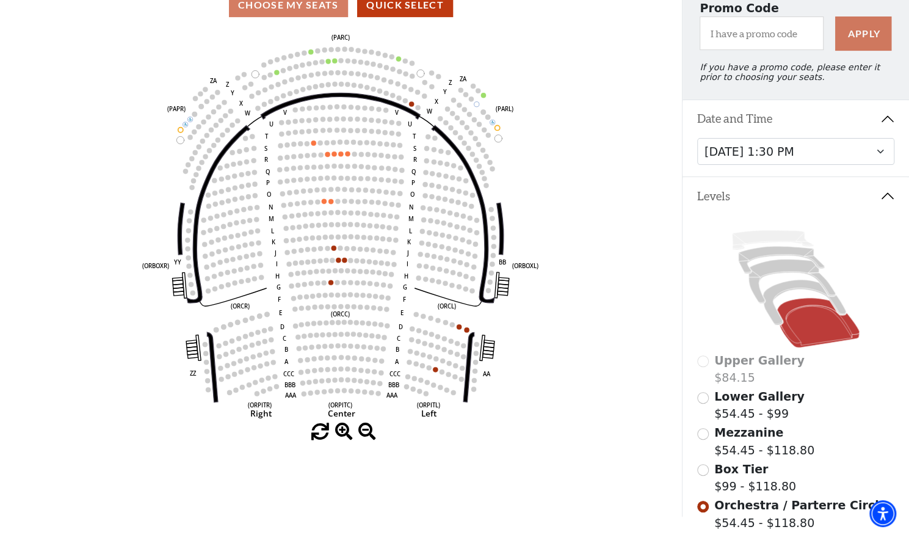
scroll to position [118, 0]
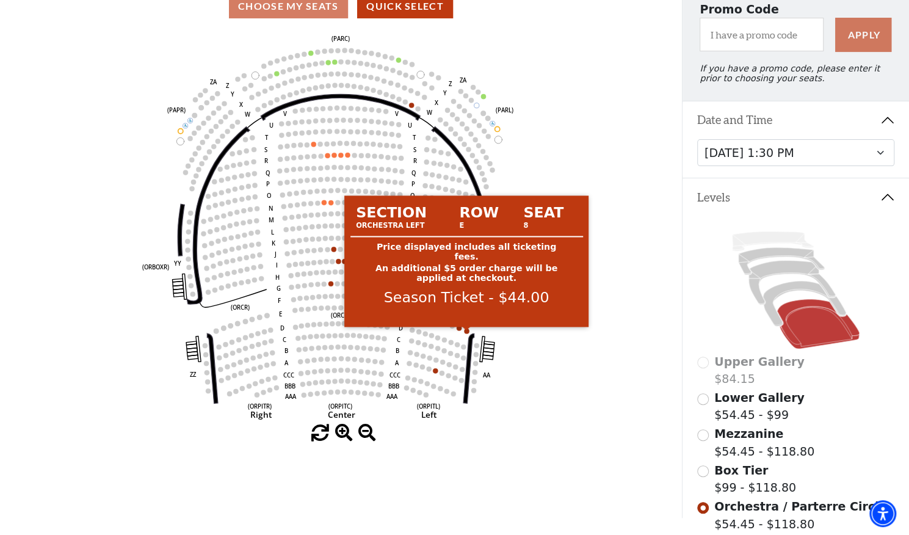
click at [468, 333] on circle at bounding box center [466, 331] width 5 height 5
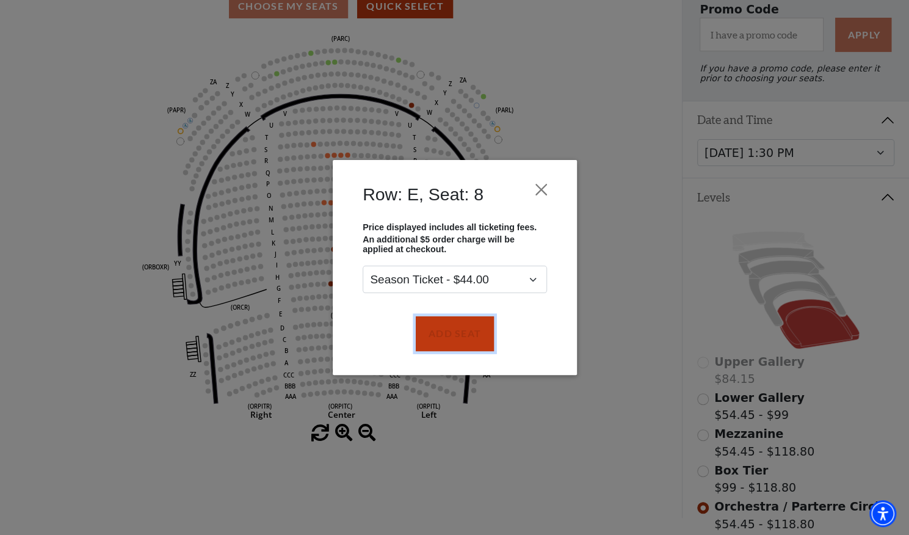
click at [468, 333] on button "Add Seat" at bounding box center [454, 333] width 78 height 34
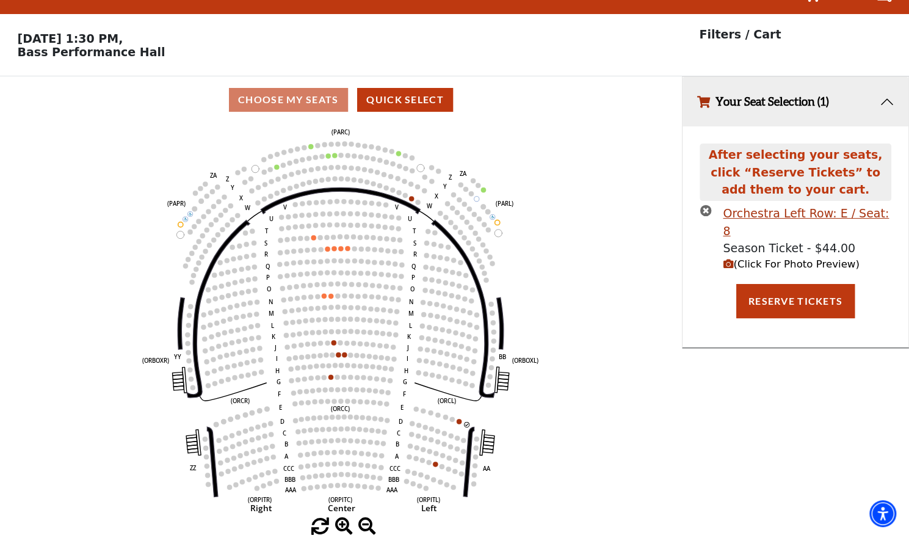
scroll to position [0, 0]
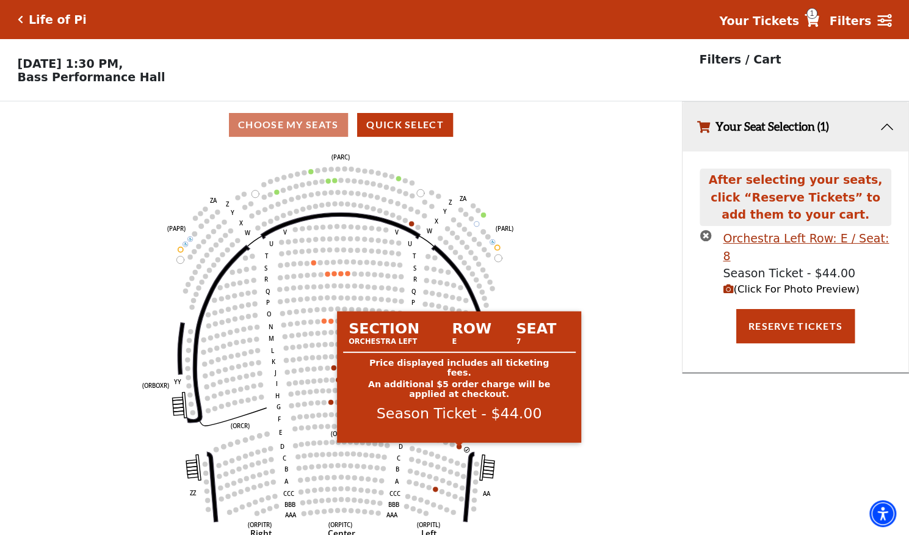
click at [460, 449] on circle at bounding box center [459, 446] width 5 height 5
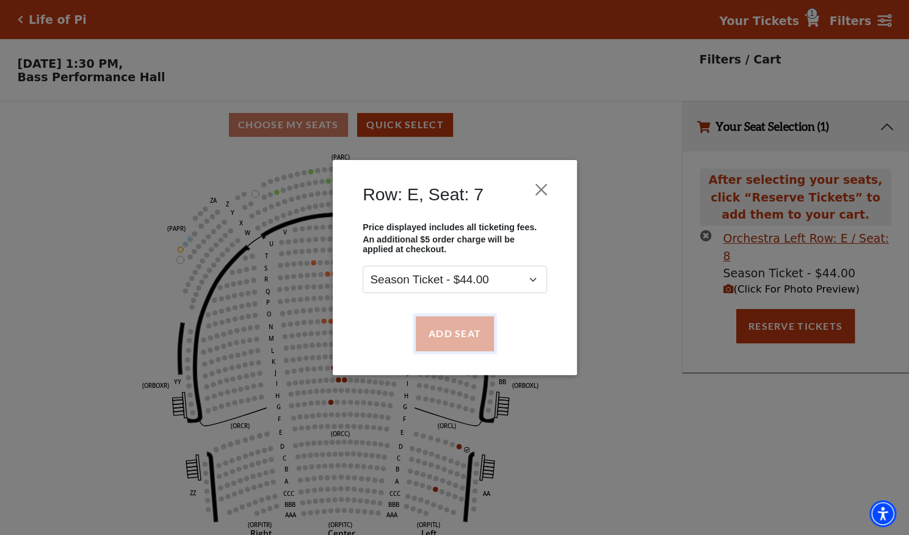
click at [470, 339] on button "Add Seat" at bounding box center [454, 333] width 78 height 34
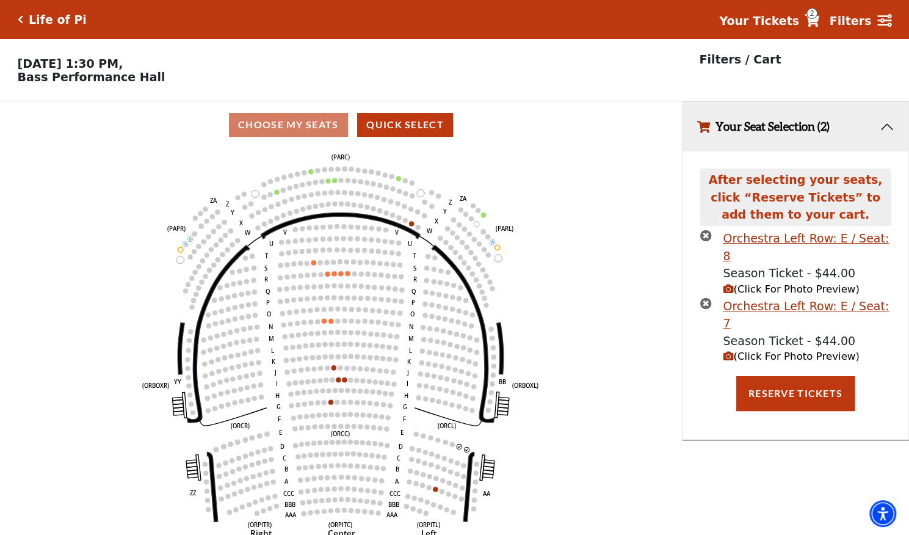
click at [731, 351] on icon "(Click For Photo Preview)" at bounding box center [728, 356] width 10 height 10
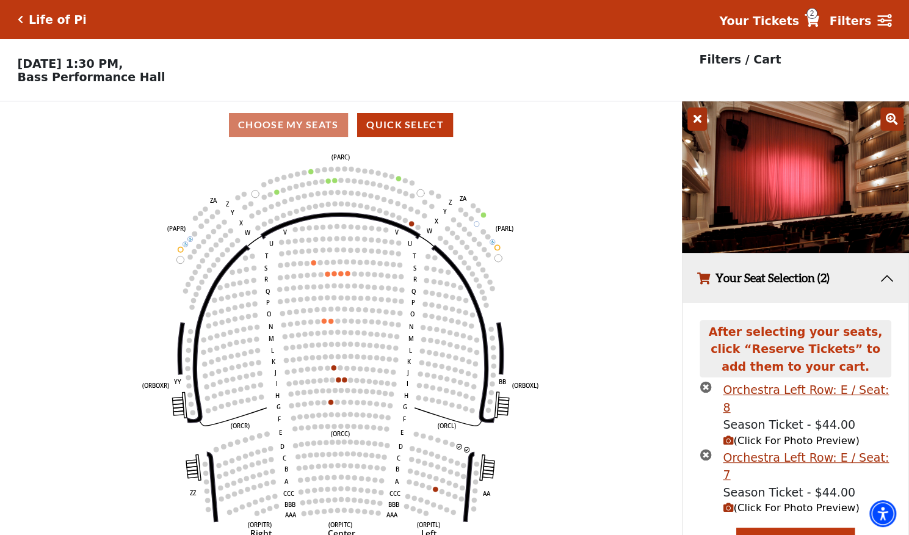
click at [625, 333] on icon "Left (ORPITL) Right (ORPITR) Center (ORPITC) ZZ AA YY BB ZA ZA (ORCL) (ORCR) (O…" at bounding box center [341, 345] width 614 height 395
click at [779, 528] on button "Reserve Tickets" at bounding box center [796, 545] width 118 height 34
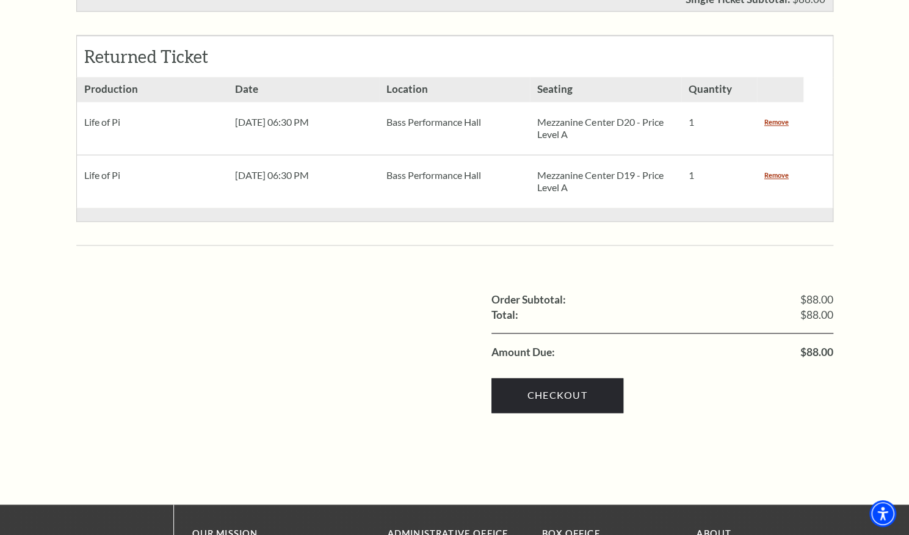
scroll to position [775, 0]
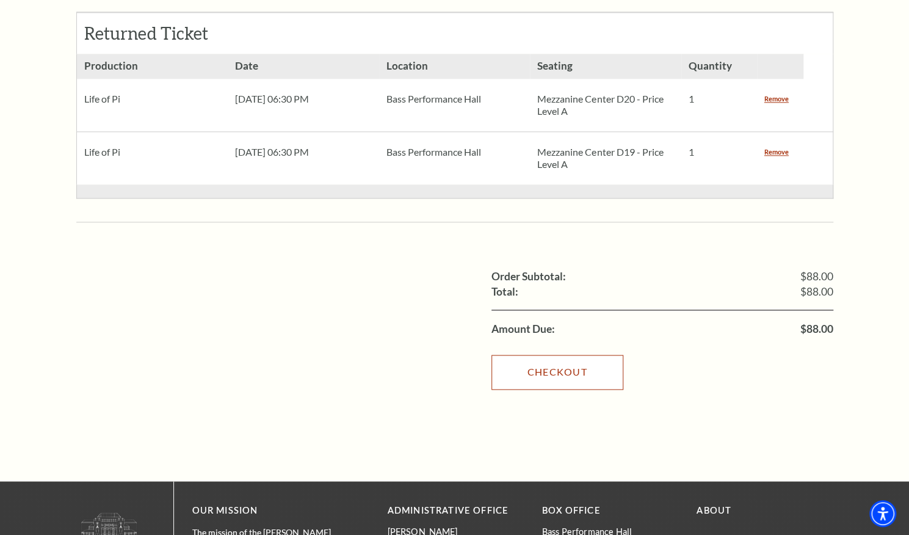
click at [550, 355] on link "Checkout" at bounding box center [558, 372] width 132 height 34
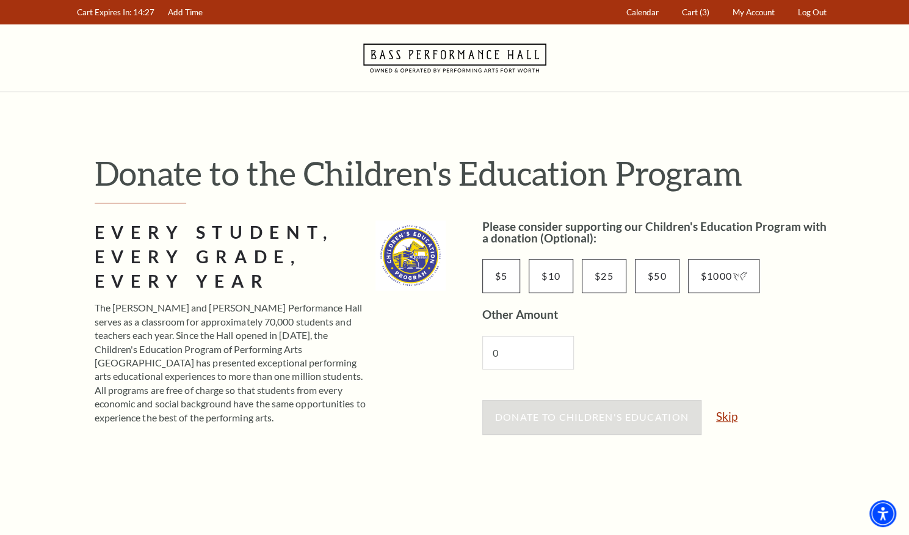
click at [728, 418] on link "Skip" at bounding box center [726, 416] width 21 height 12
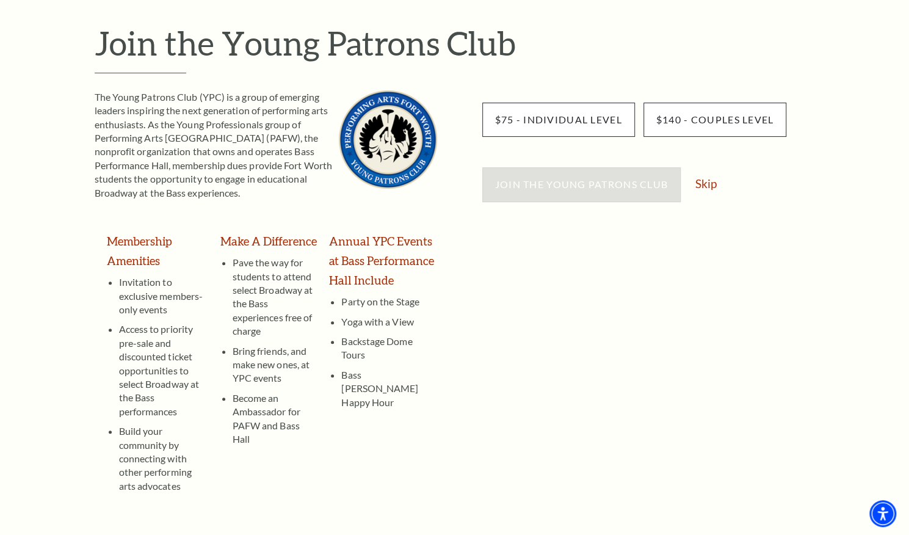
scroll to position [134, 0]
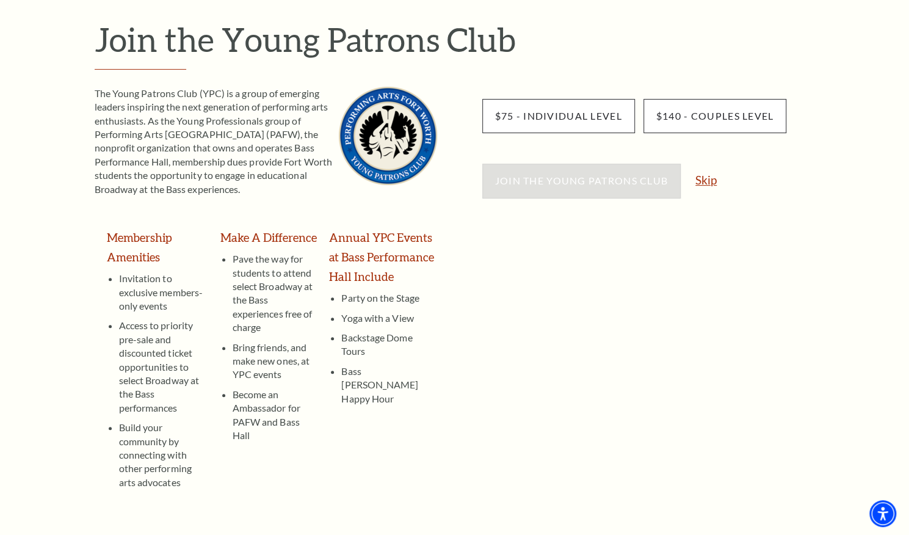
click at [715, 183] on link "Skip" at bounding box center [706, 180] width 21 height 12
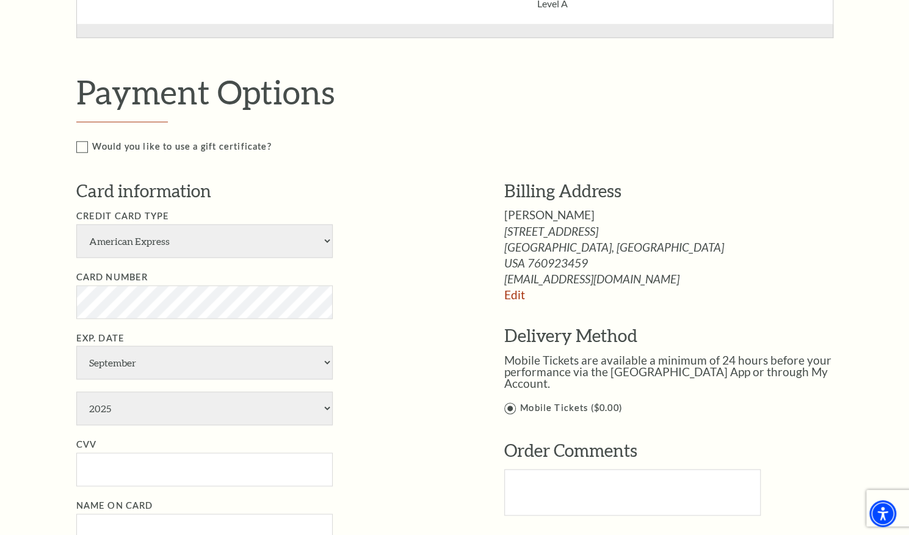
scroll to position [751, 0]
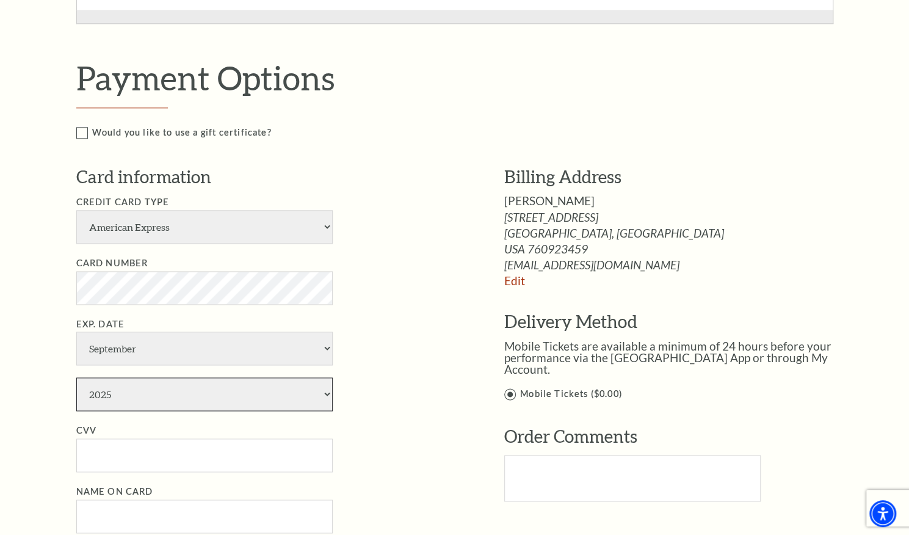
select select "2027"
type input "7281"
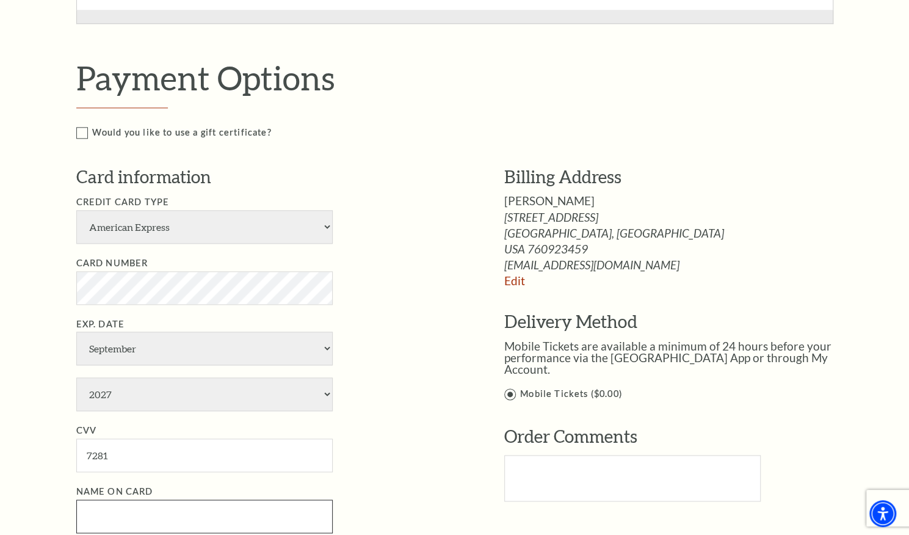
type input "[PERSON_NAME]"
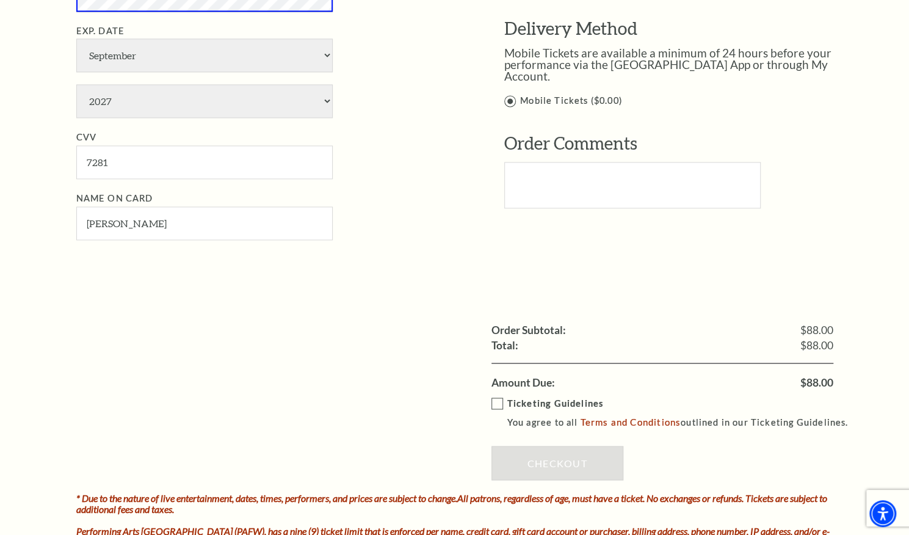
scroll to position [1055, 0]
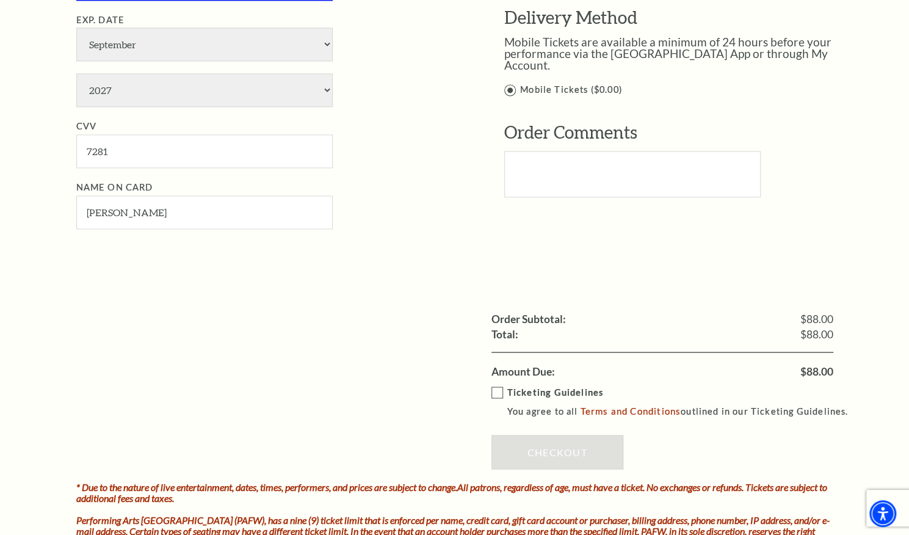
click at [494, 387] on label "Ticketing Guidelines You agree to all Terms and Conditions outlined in our Tick…" at bounding box center [676, 402] width 368 height 34
click at [0, 0] on input "Ticketing Guidelines You agree to all Terms and Conditions outlined in our Tick…" at bounding box center [0, 0] width 0 height 0
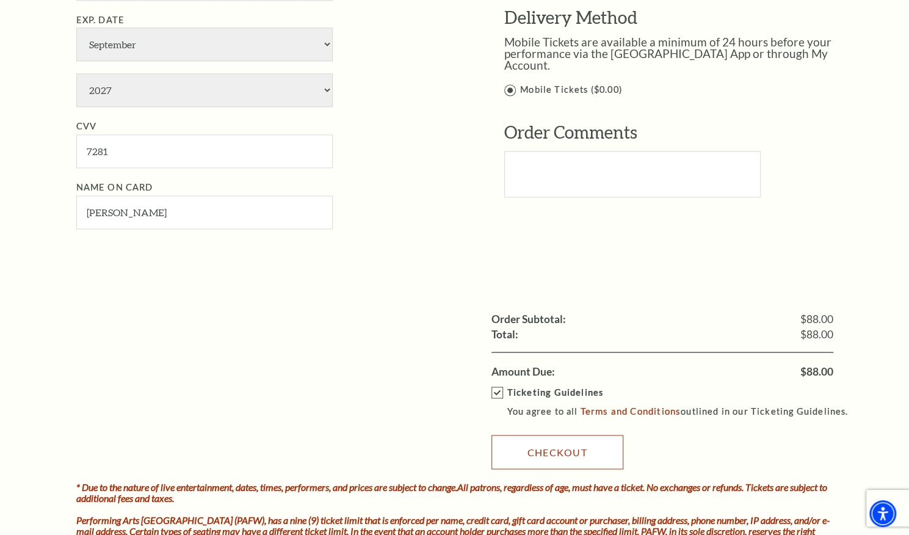
click at [559, 449] on link "Checkout" at bounding box center [558, 452] width 132 height 34
